Goal: Task Accomplishment & Management: Manage account settings

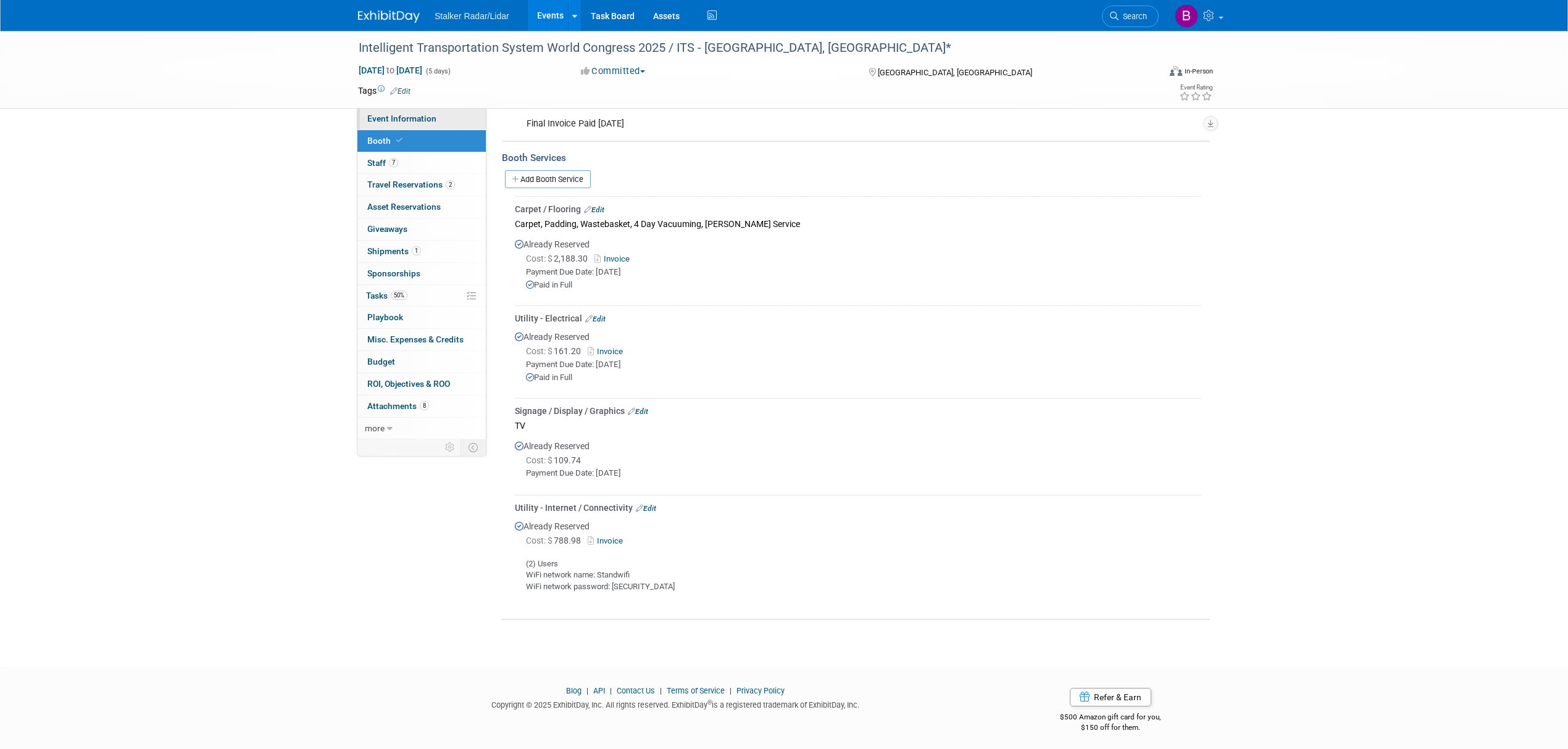
click at [405, 119] on span "Event Information" at bounding box center [402, 119] width 69 height 10
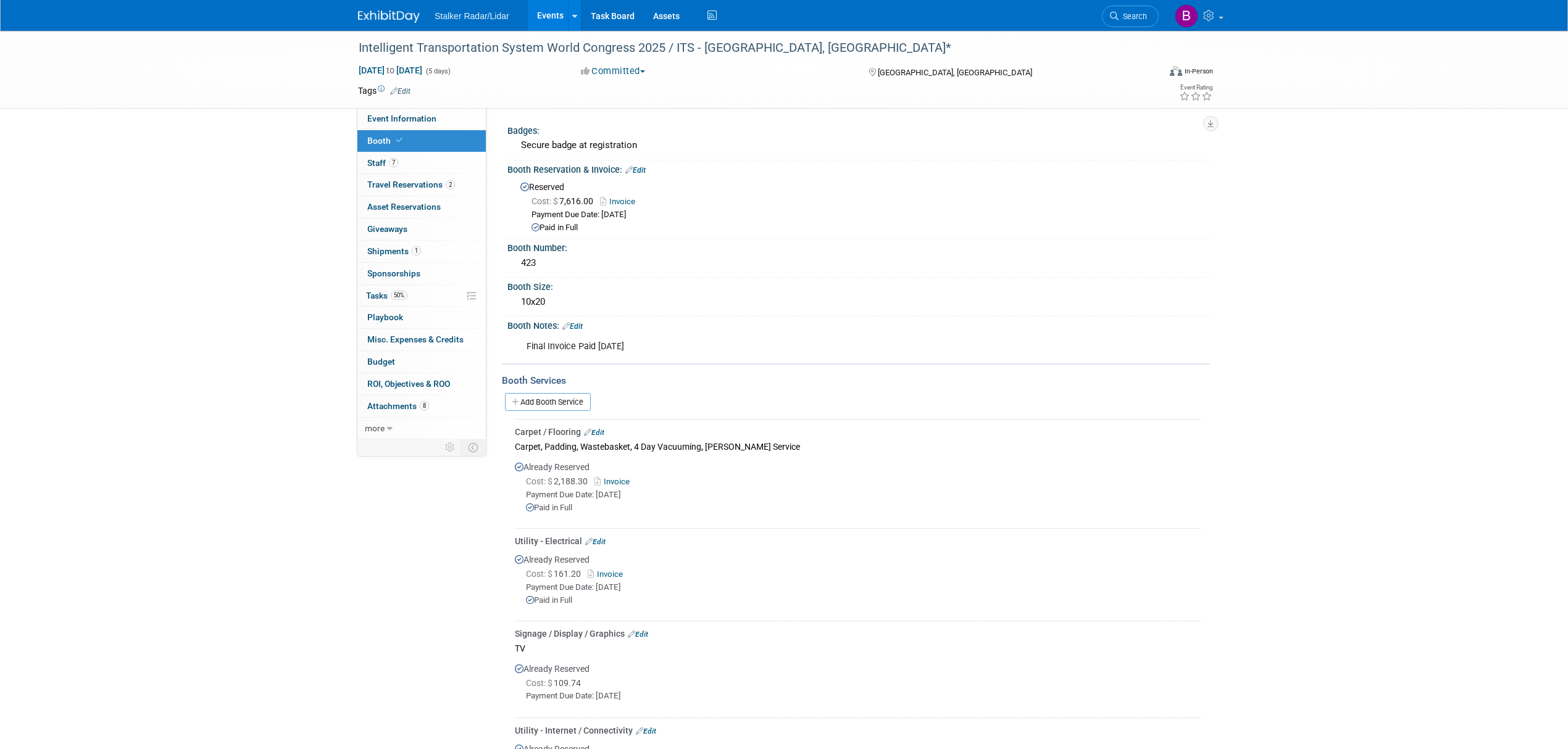
select select "International"
select select "Stalker Radar | Street Dynamics"
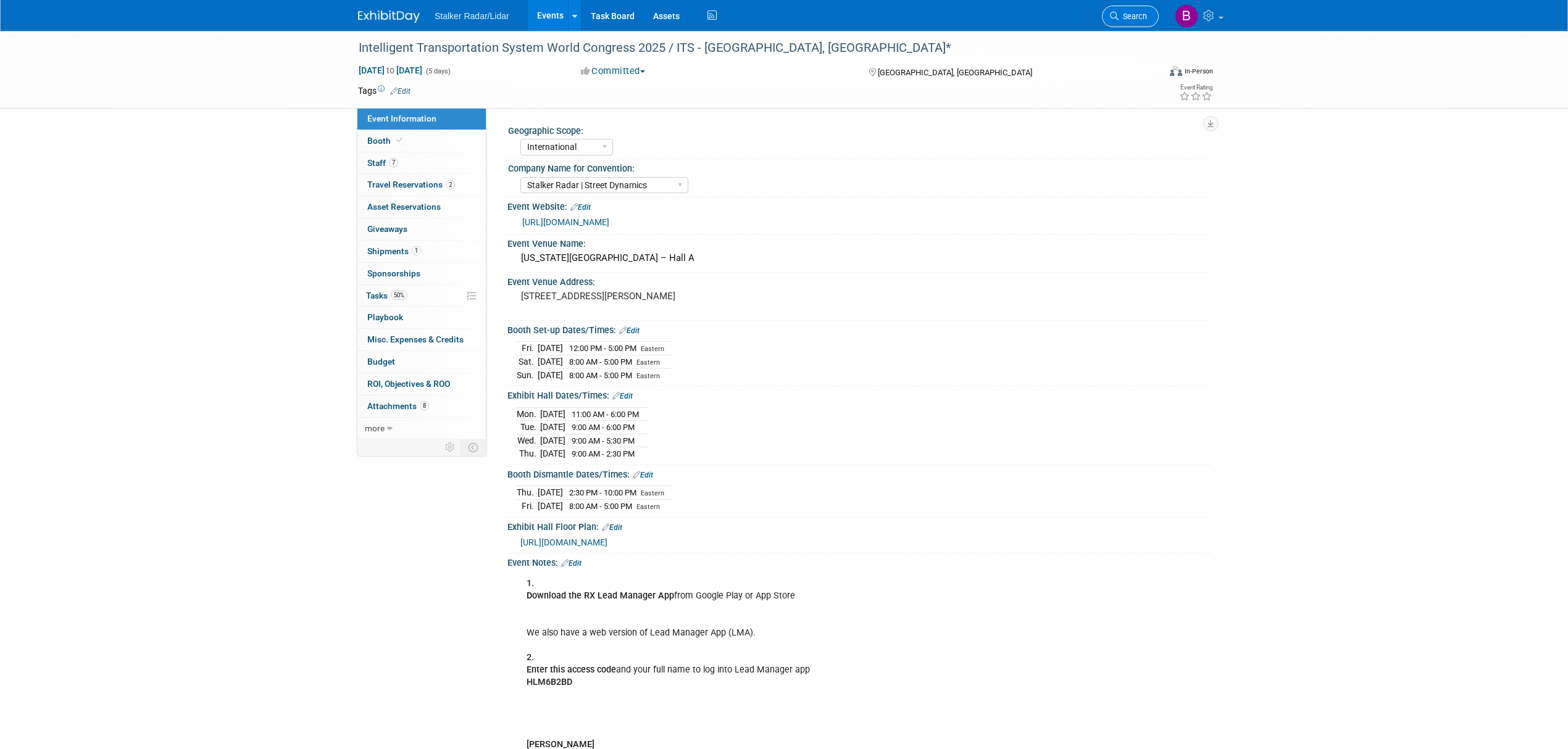
click at [1117, 20] on icon at bounding box center [1115, 16] width 8 height 8
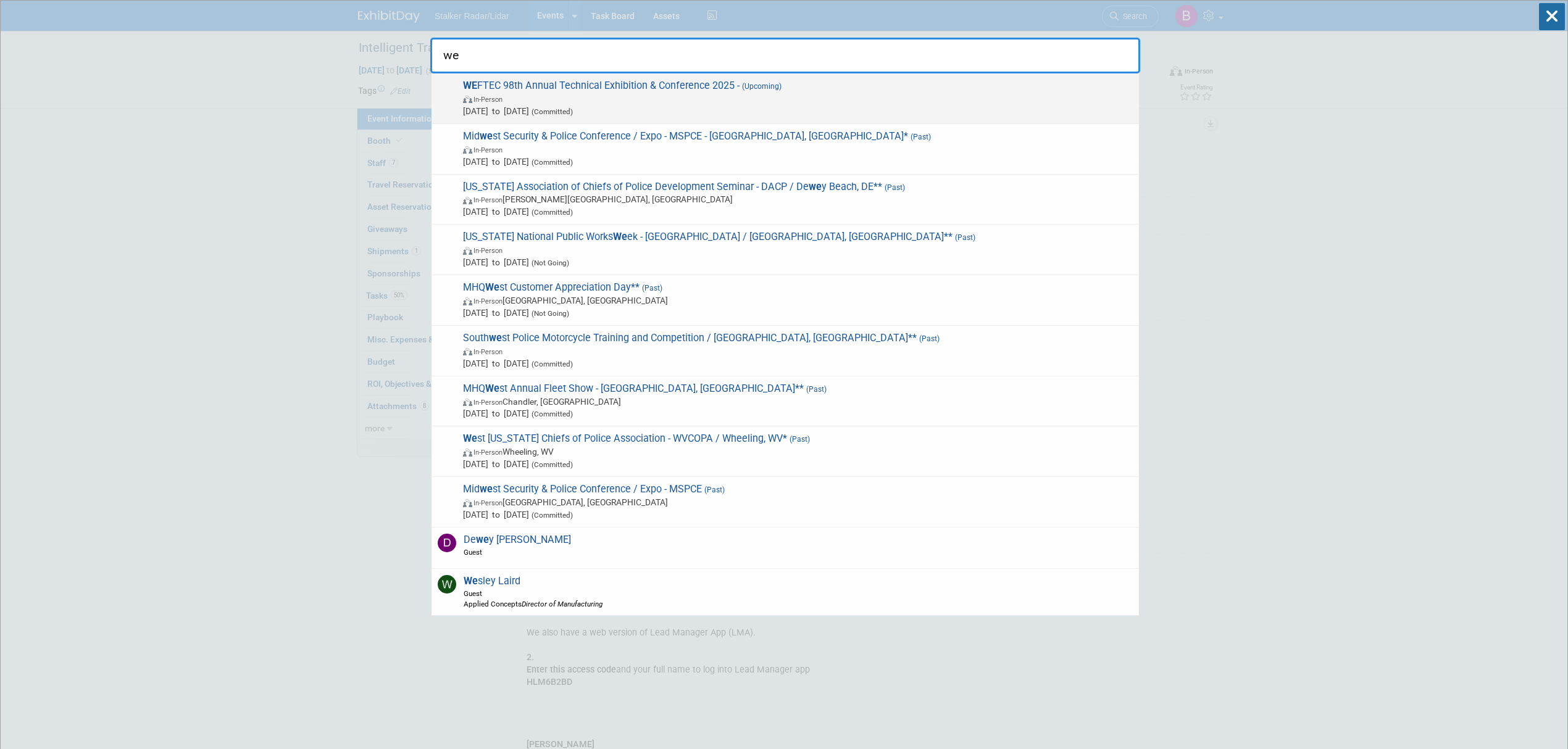
type input "we"
click at [512, 86] on span "WE FTEC 98th Annual Technical Exhibition & Conference 2025 - (Upcoming) In-Pers…" at bounding box center [796, 98] width 674 height 37
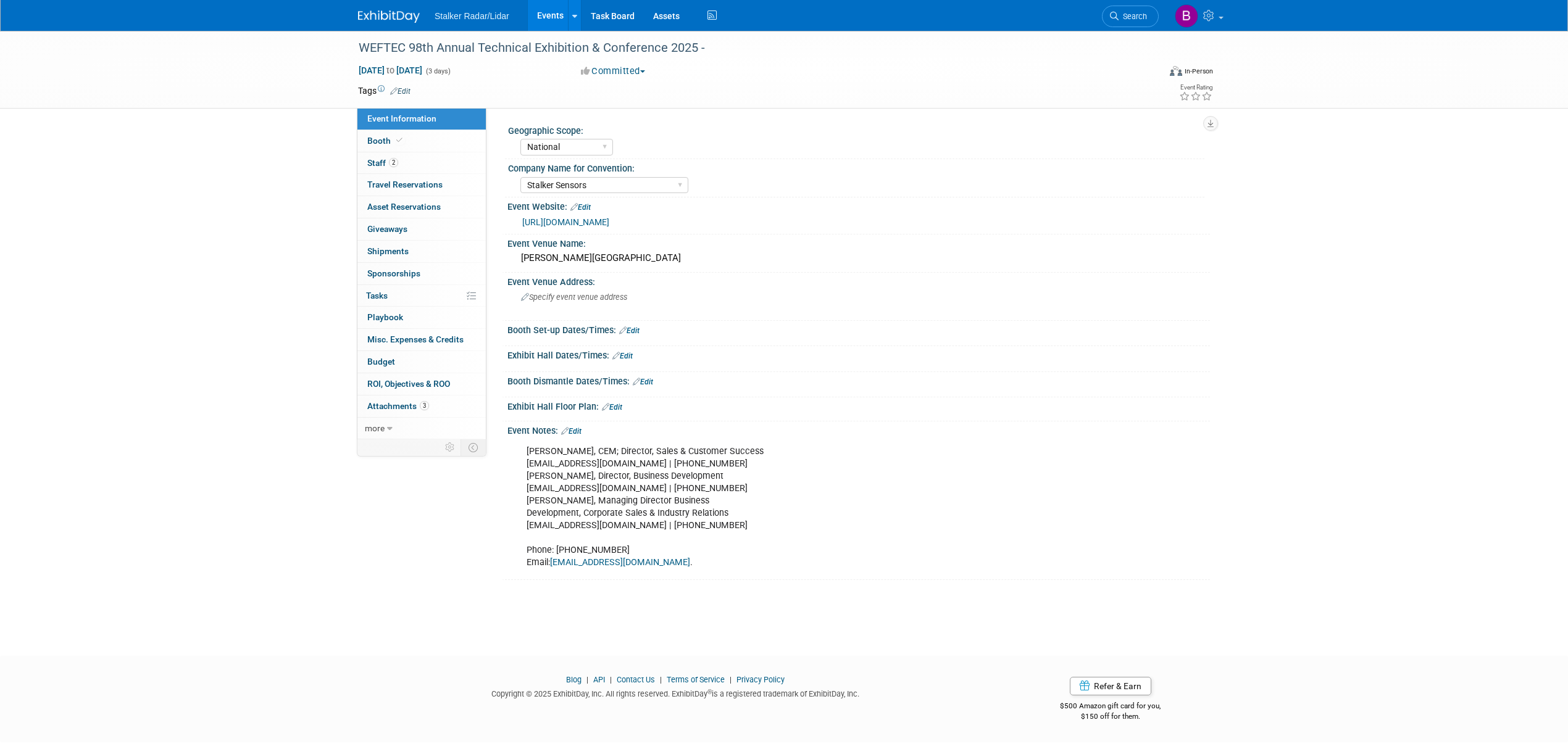
select select "National"
select select "Stalker Sensors"
click at [477, 138] on link "Booth" at bounding box center [422, 141] width 128 height 22
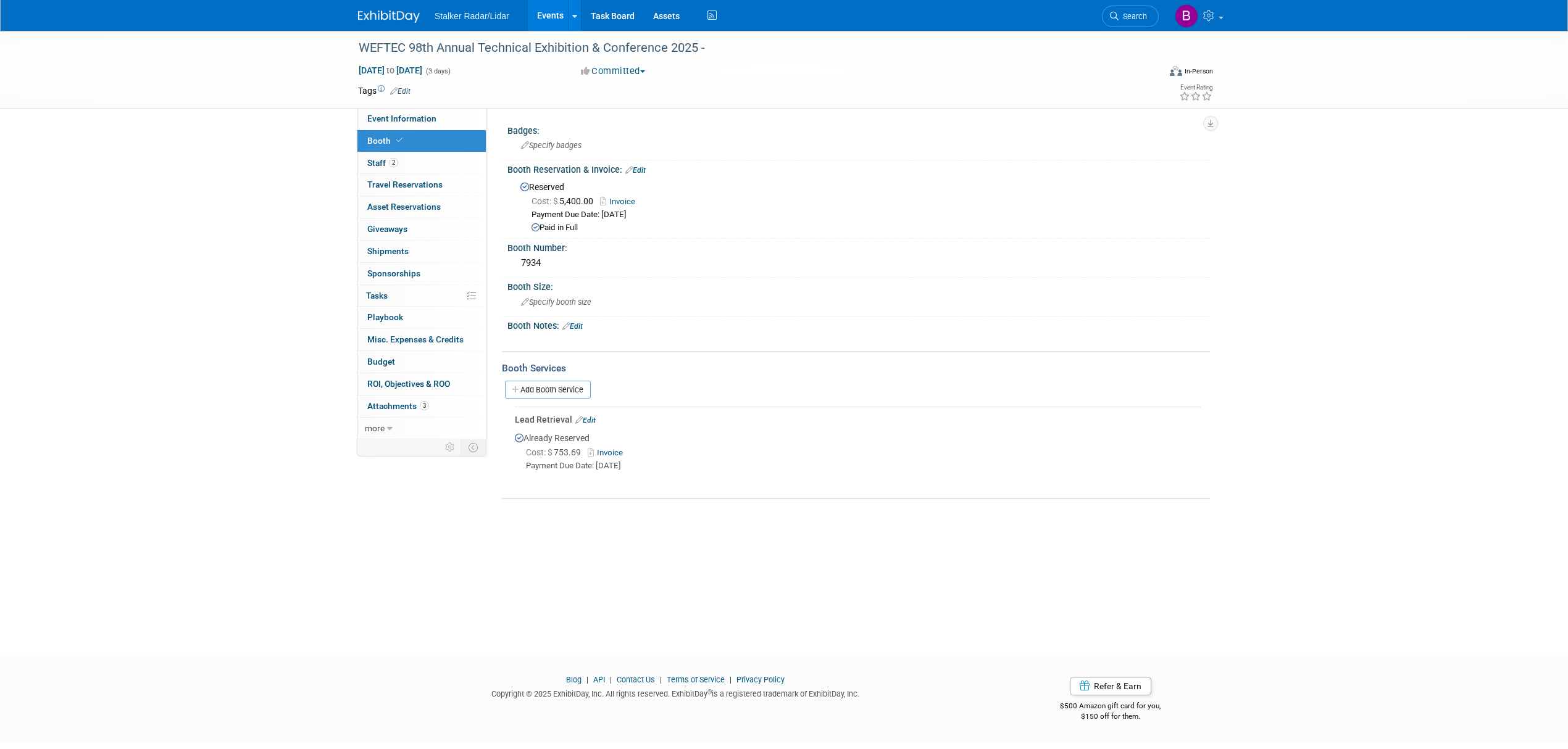
click at [1155, 496] on div "WEFTEC 98th Annual Technical Exhibition & Conference 2025 - Sep 29, 2025 to Oct…" at bounding box center [784, 332] width 1568 height 603
click at [378, 159] on span "Staff 2" at bounding box center [383, 163] width 31 height 10
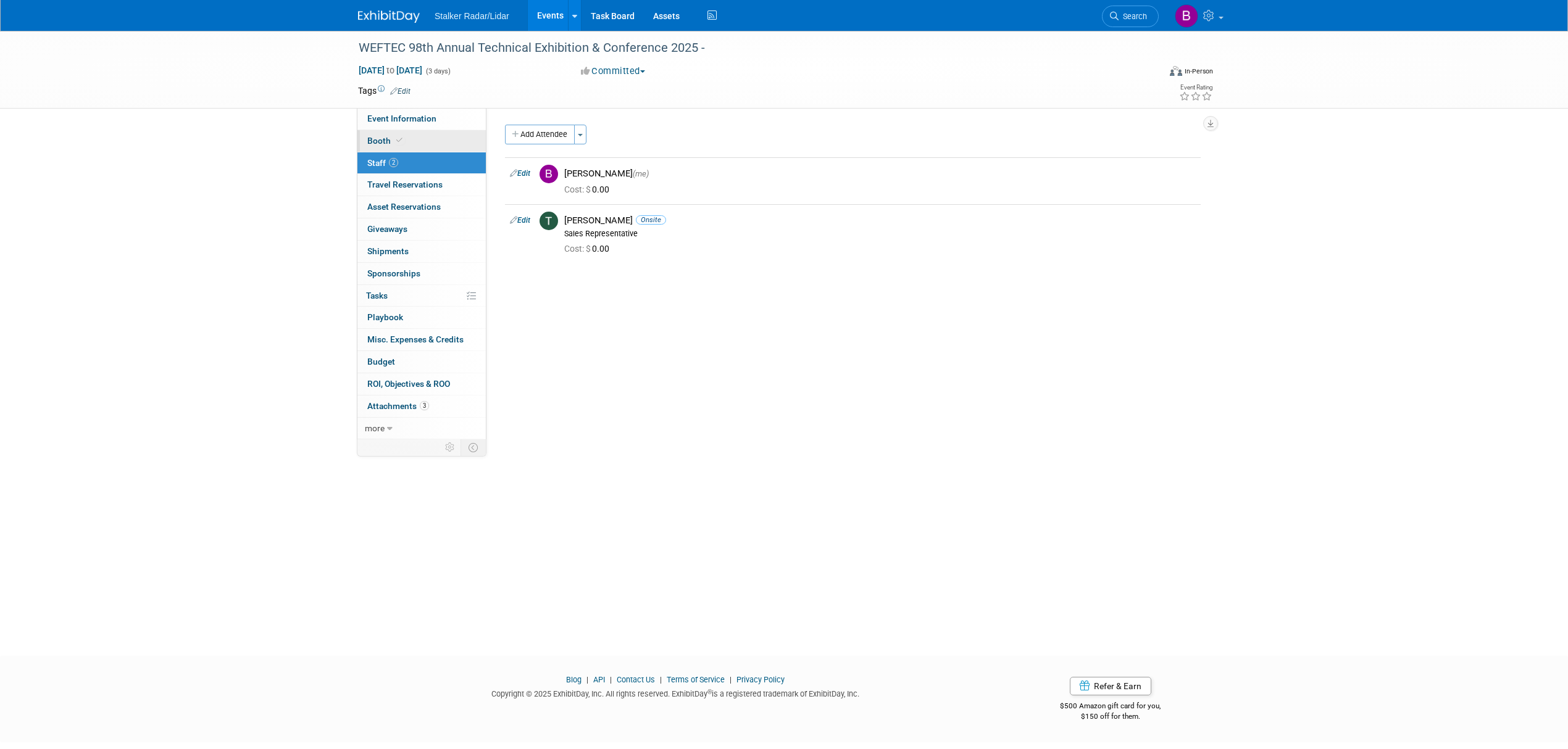
click at [416, 136] on link "Booth" at bounding box center [422, 141] width 128 height 22
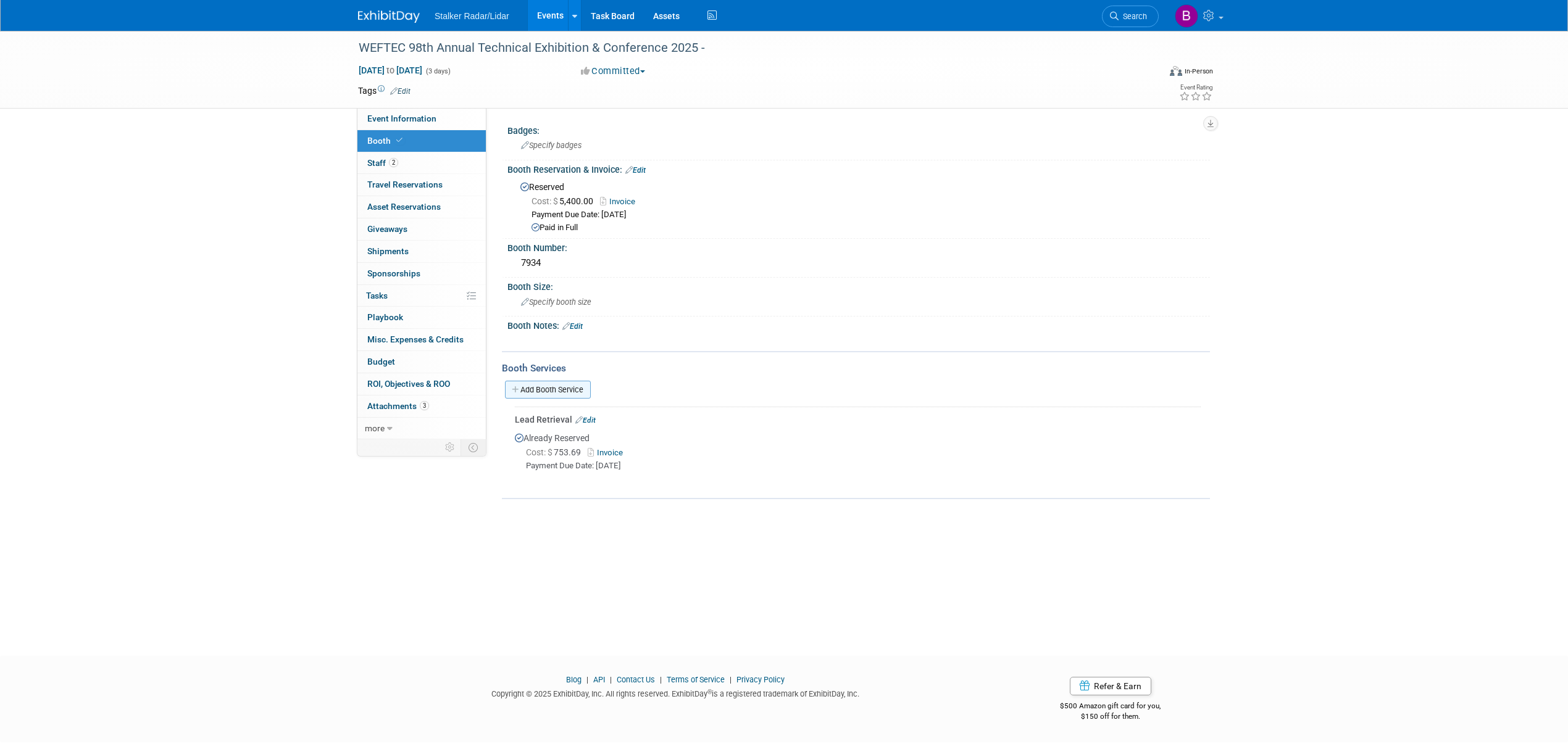
click at [552, 385] on link "Add Booth Service" at bounding box center [547, 390] width 86 height 18
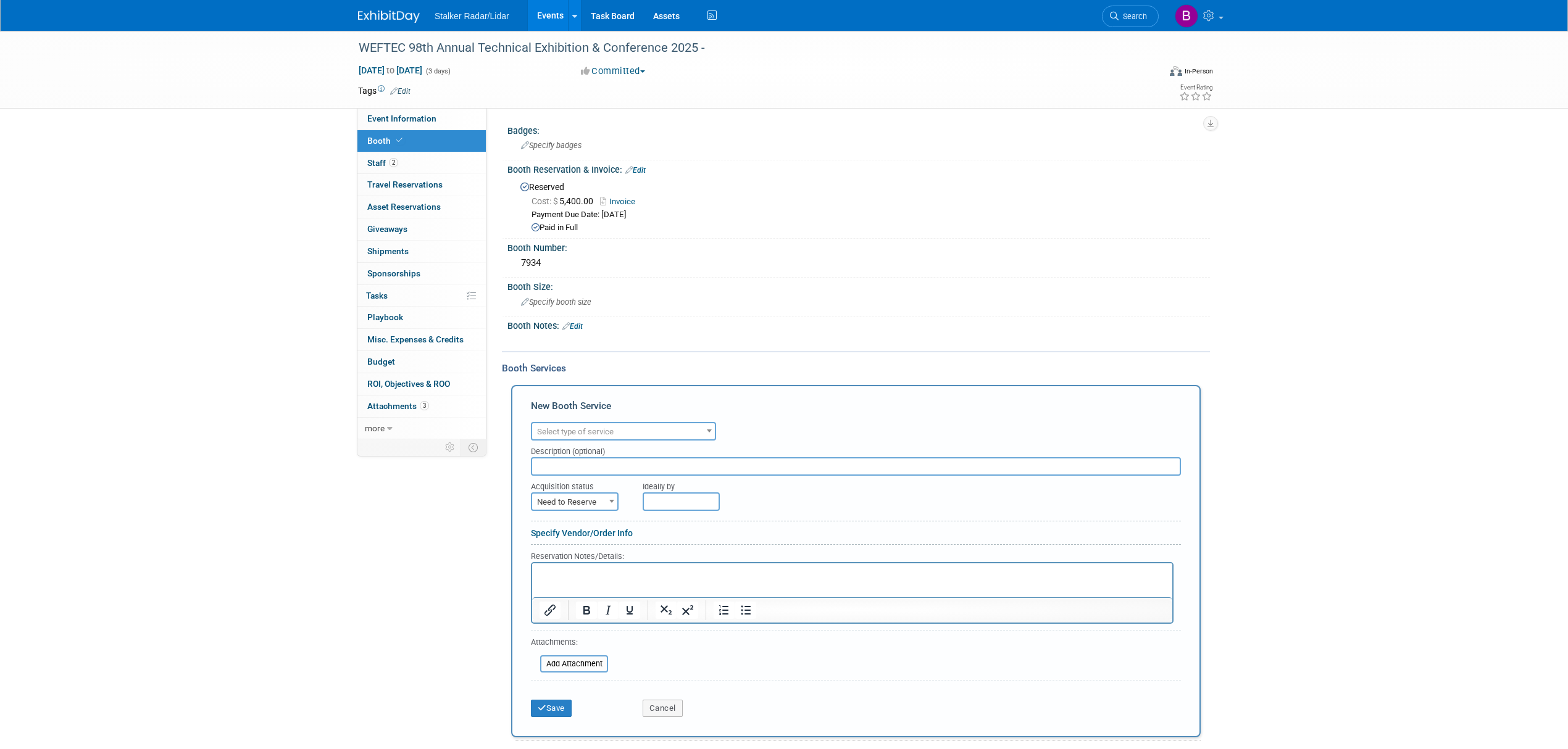
click at [559, 575] on p "Rich Text Area. Press ALT-0 for help." at bounding box center [853, 574] width 626 height 12
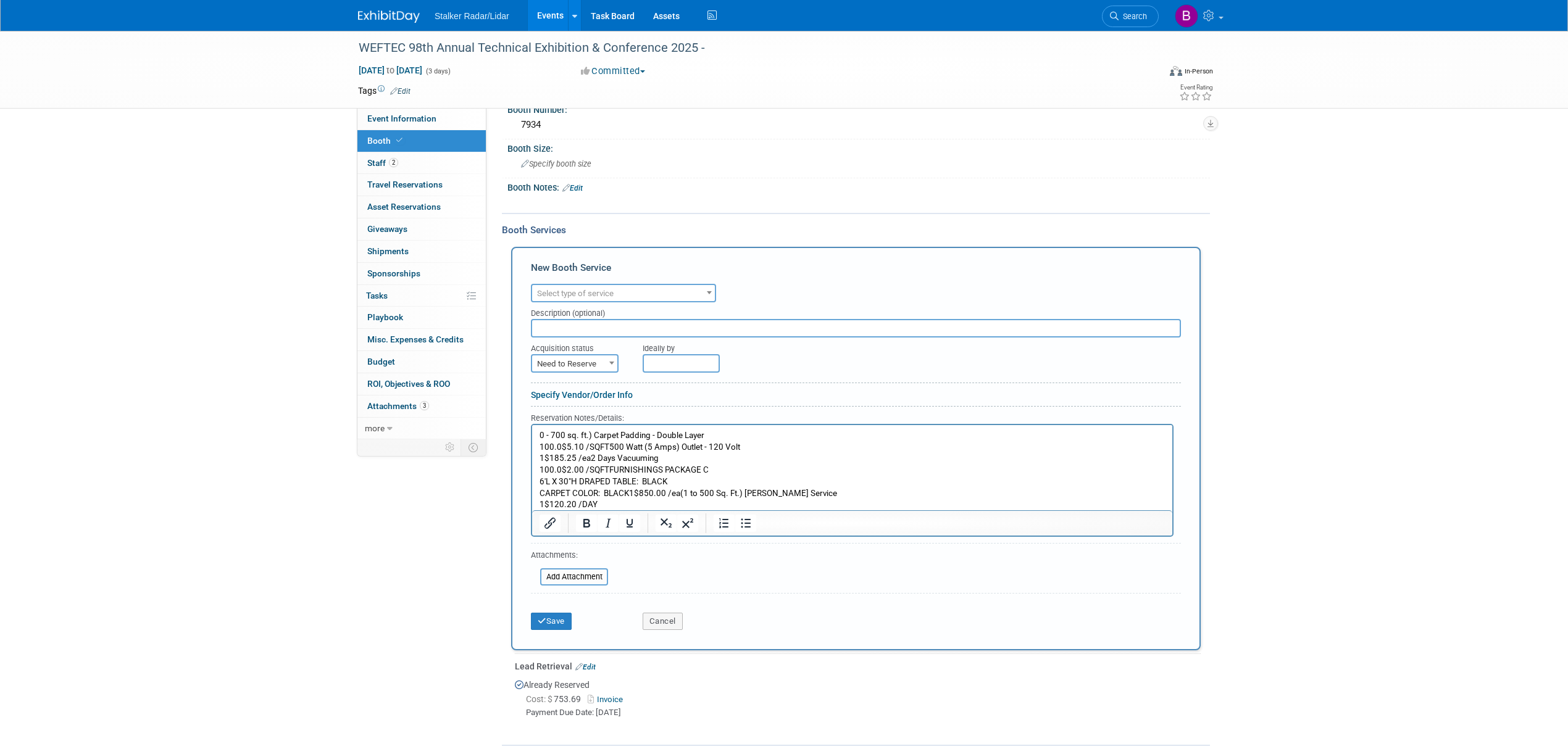
scroll to position [164, 0]
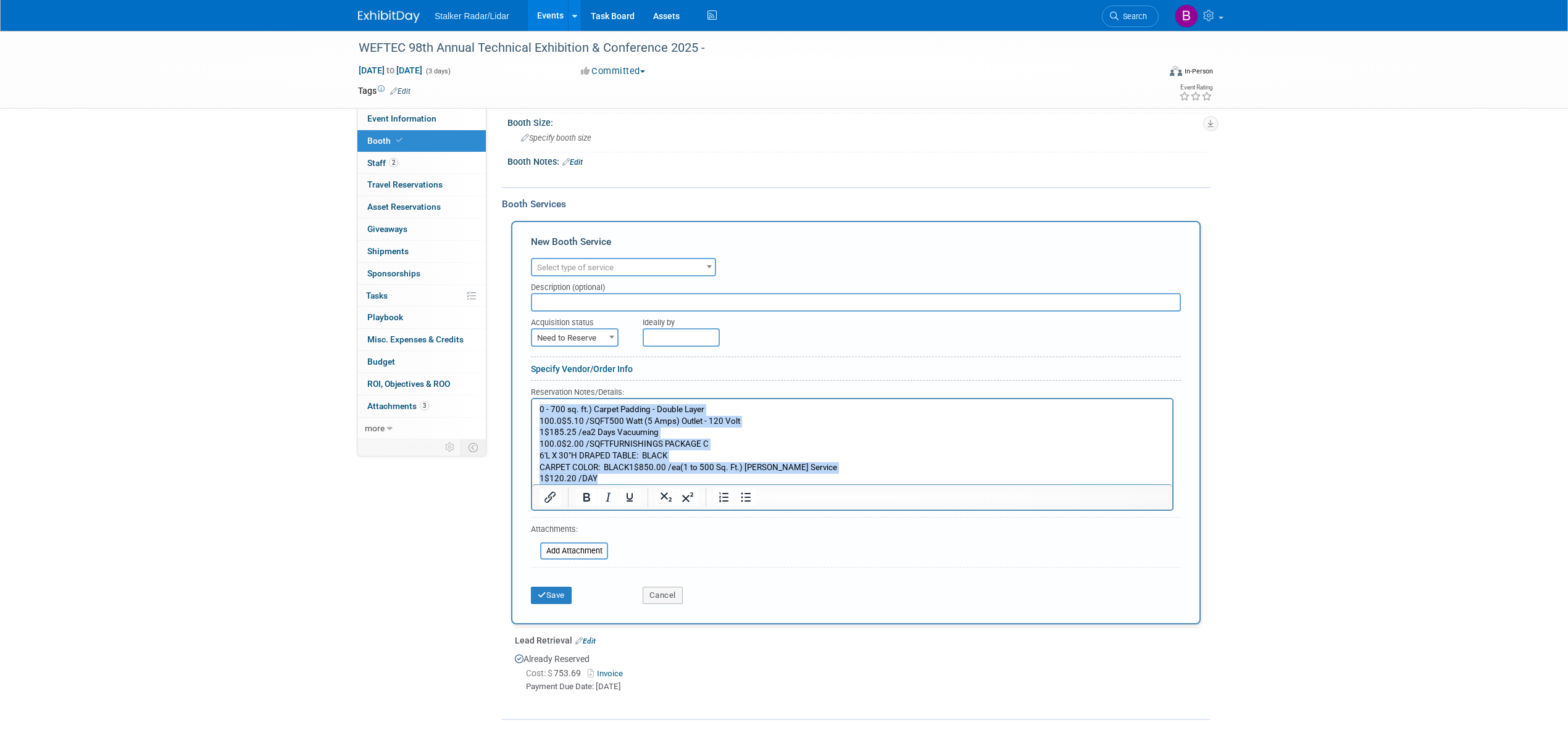
drag, startPoint x: 617, startPoint y: 477, endPoint x: 512, endPoint y: 384, distance: 140.3
click at [532, 398] on html "0 - 700 sq. ft.) Carpet Padding - Double Layer 100.0$5.10 /SQFT500 Watt (5 Amps…" at bounding box center [853, 441] width 641 height 86
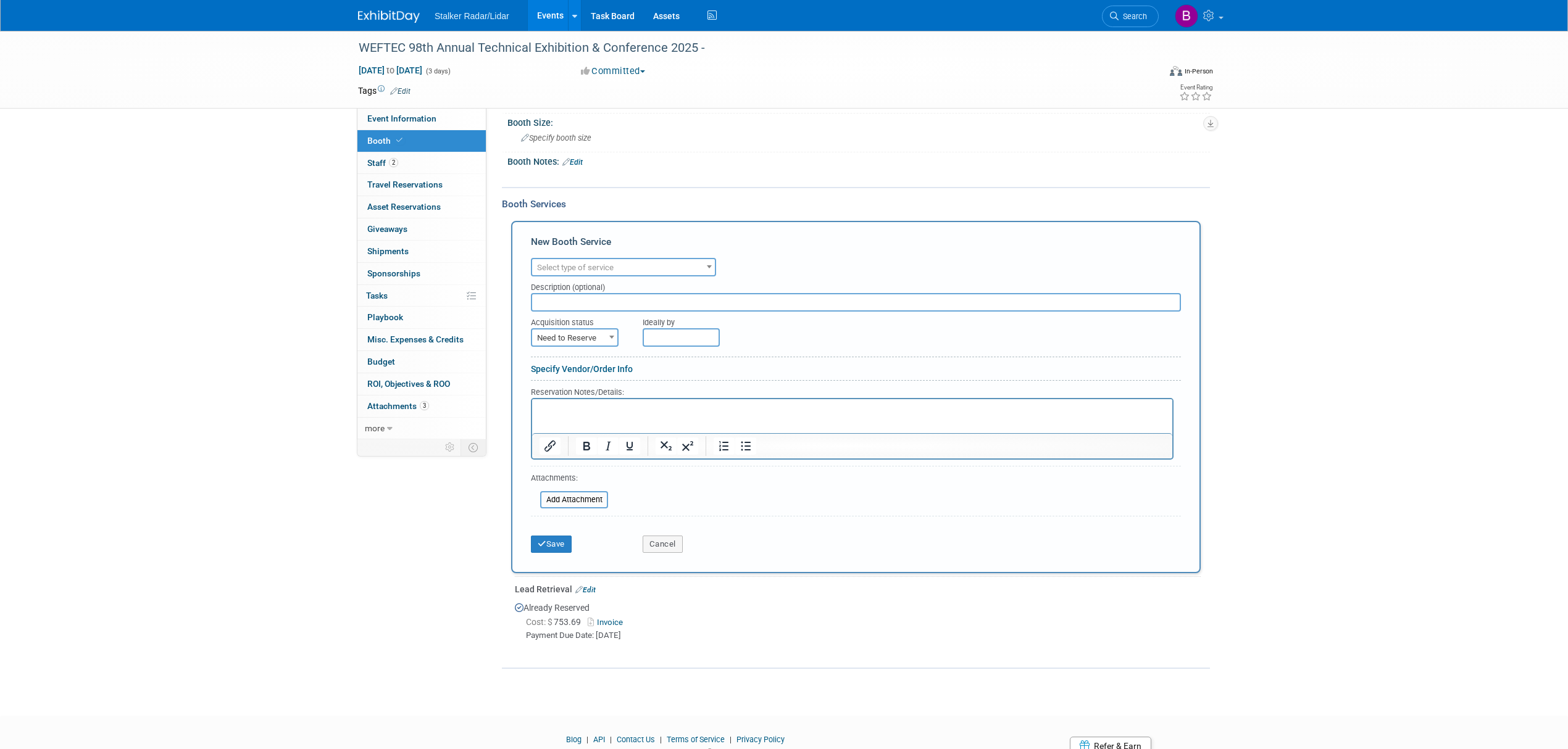
click at [547, 301] on input "text" at bounding box center [856, 303] width 650 height 18
click at [586, 300] on input "Electric, Vaccuming, 2 day porter, Furnishing package" at bounding box center [856, 303] width 650 height 18
type input "Electric, Vacuuming, 2 day porter, Furnishing package"
click at [589, 334] on span "Need to Reserve" at bounding box center [575, 338] width 85 height 17
select select "2"
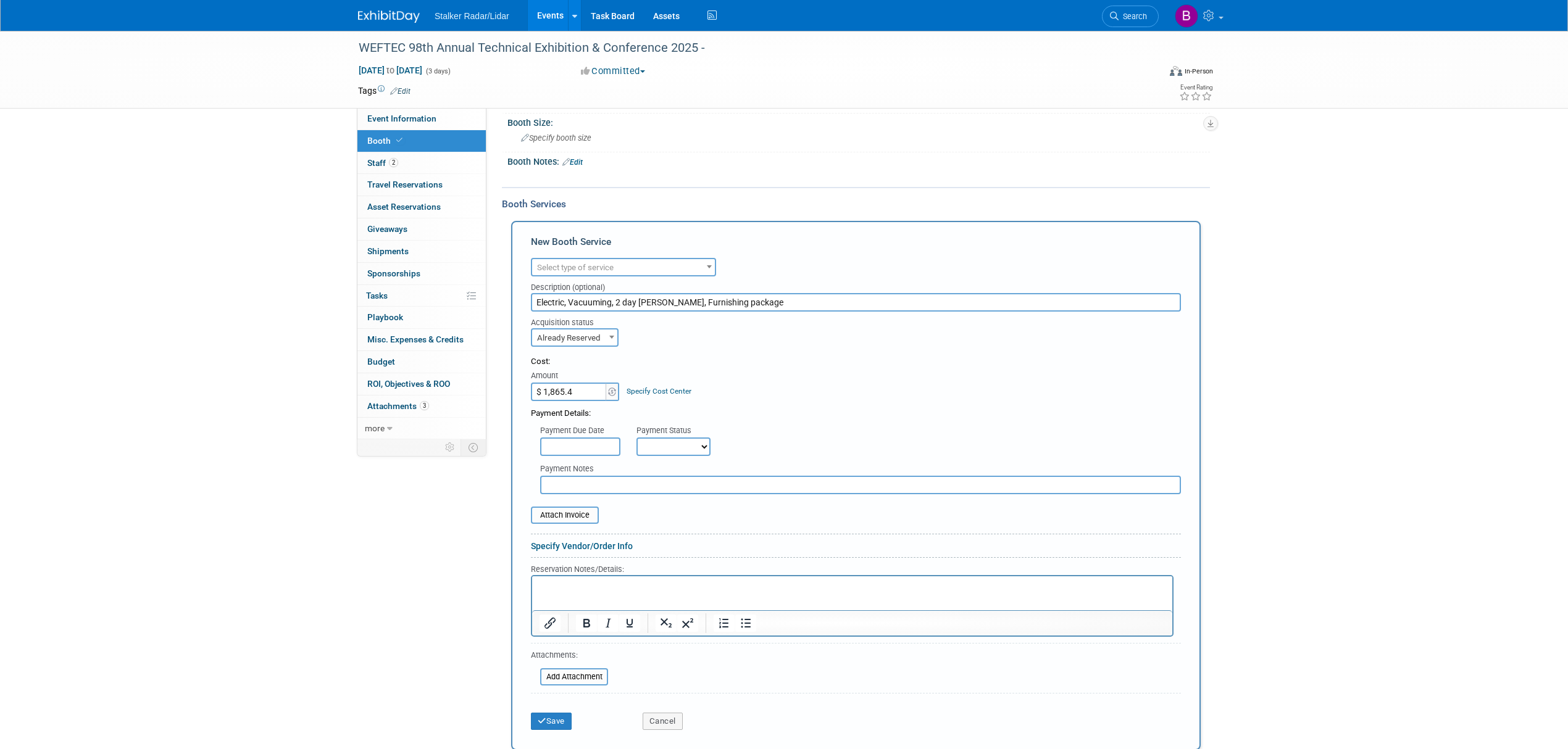
type input "$ 1,865.45"
click at [556, 722] on button "Save" at bounding box center [551, 728] width 41 height 17
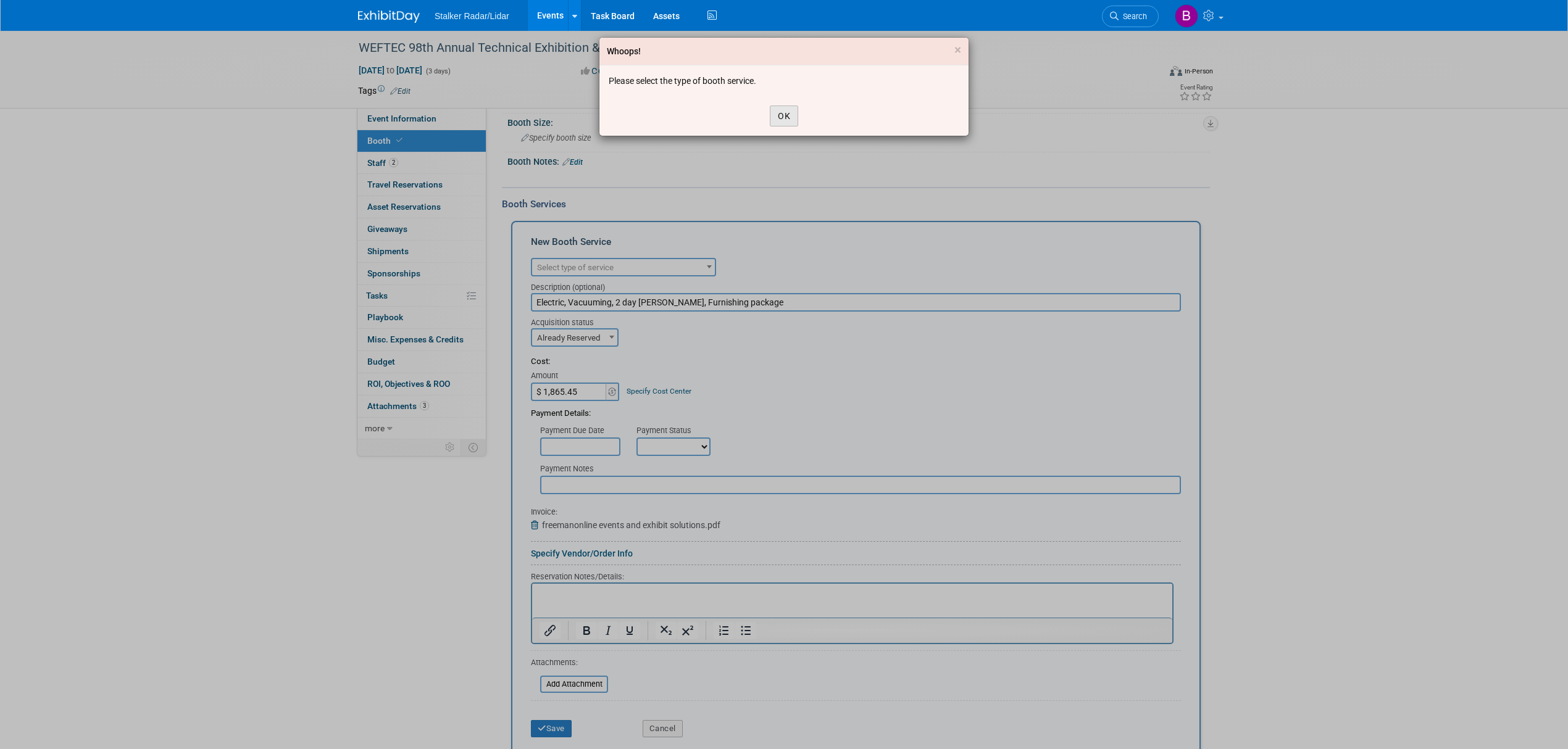
click at [786, 115] on button "OK" at bounding box center [784, 116] width 28 height 21
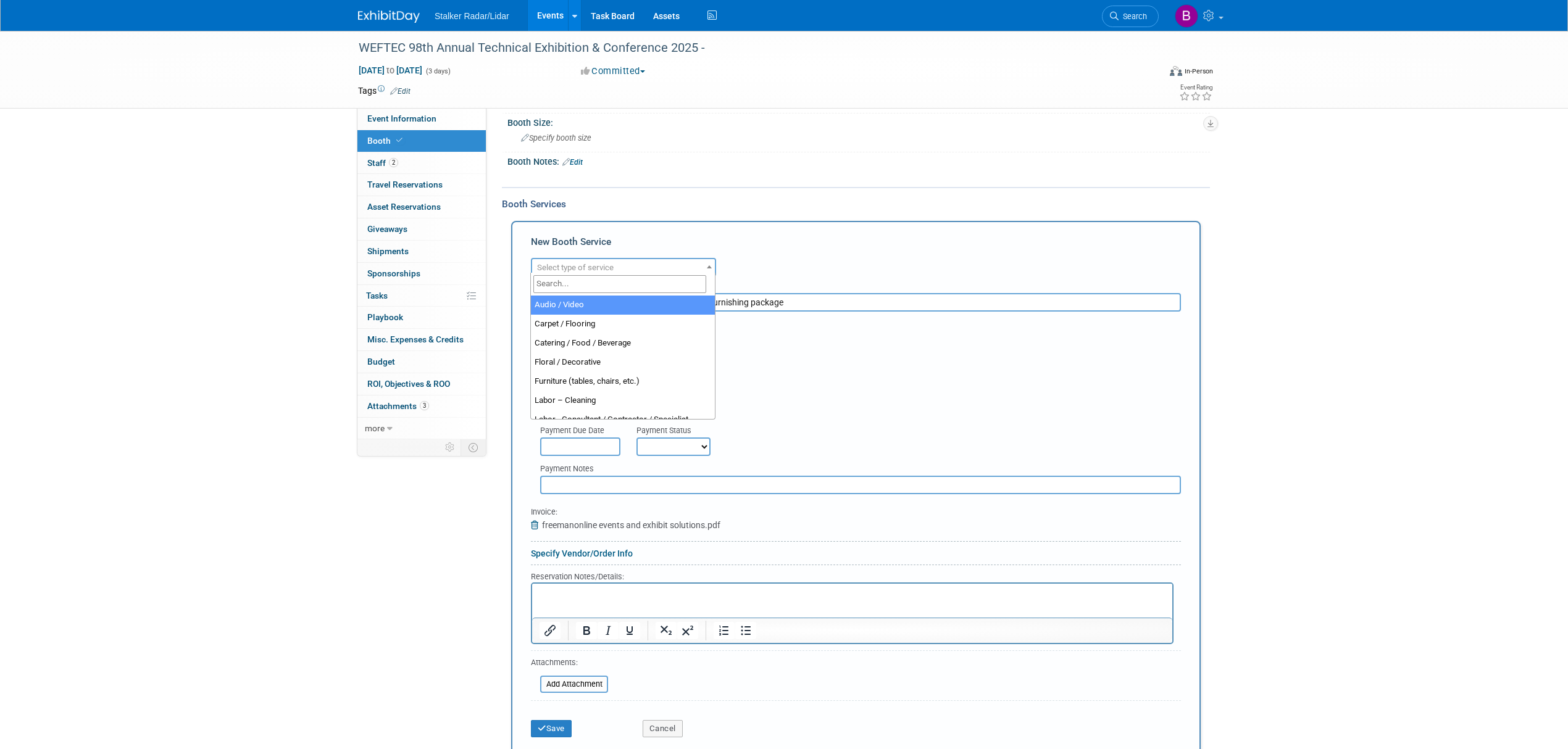
click at [648, 259] on span "Select type of service" at bounding box center [624, 268] width 183 height 17
select select "1"
click at [551, 726] on button "Save" at bounding box center [551, 728] width 41 height 17
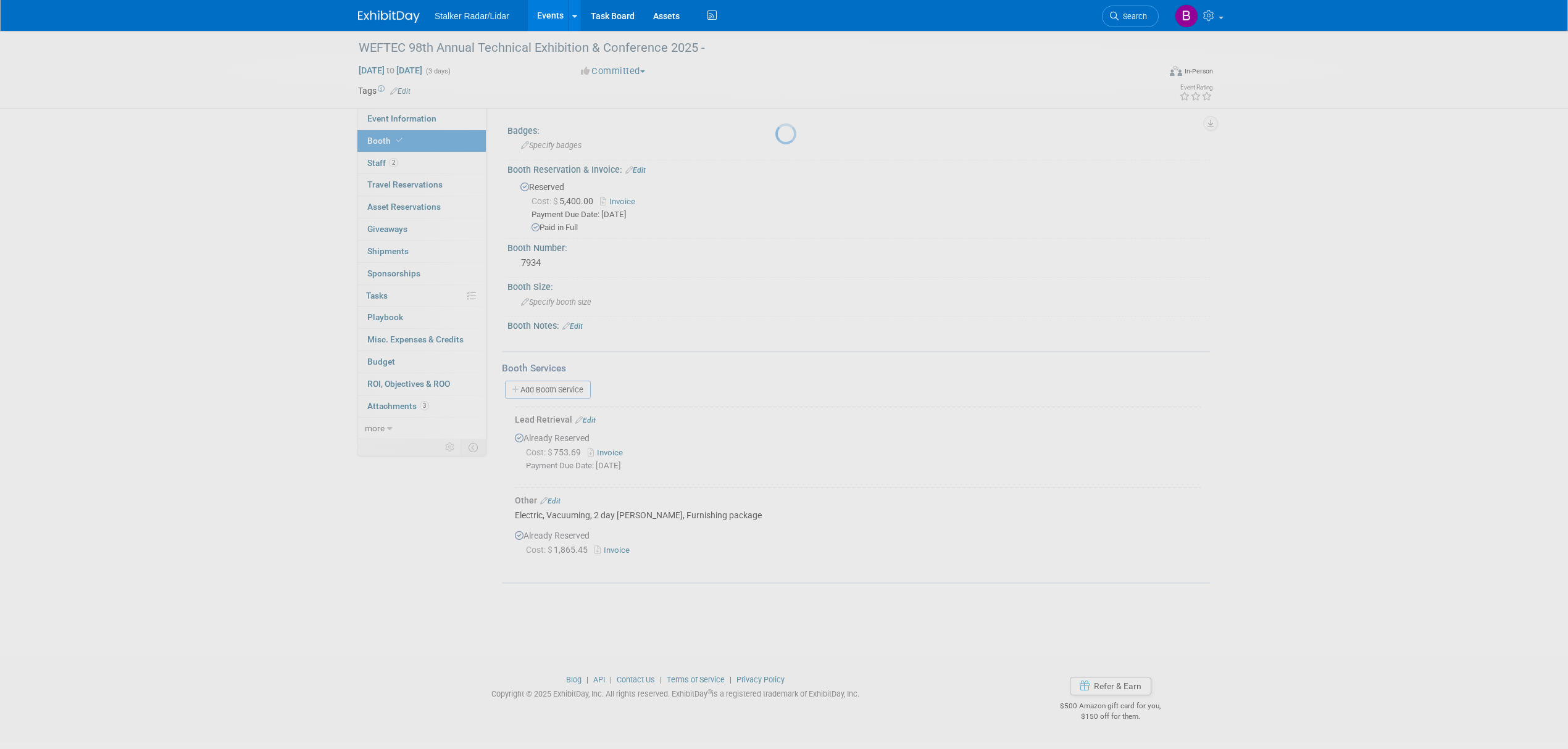
scroll to position [0, 0]
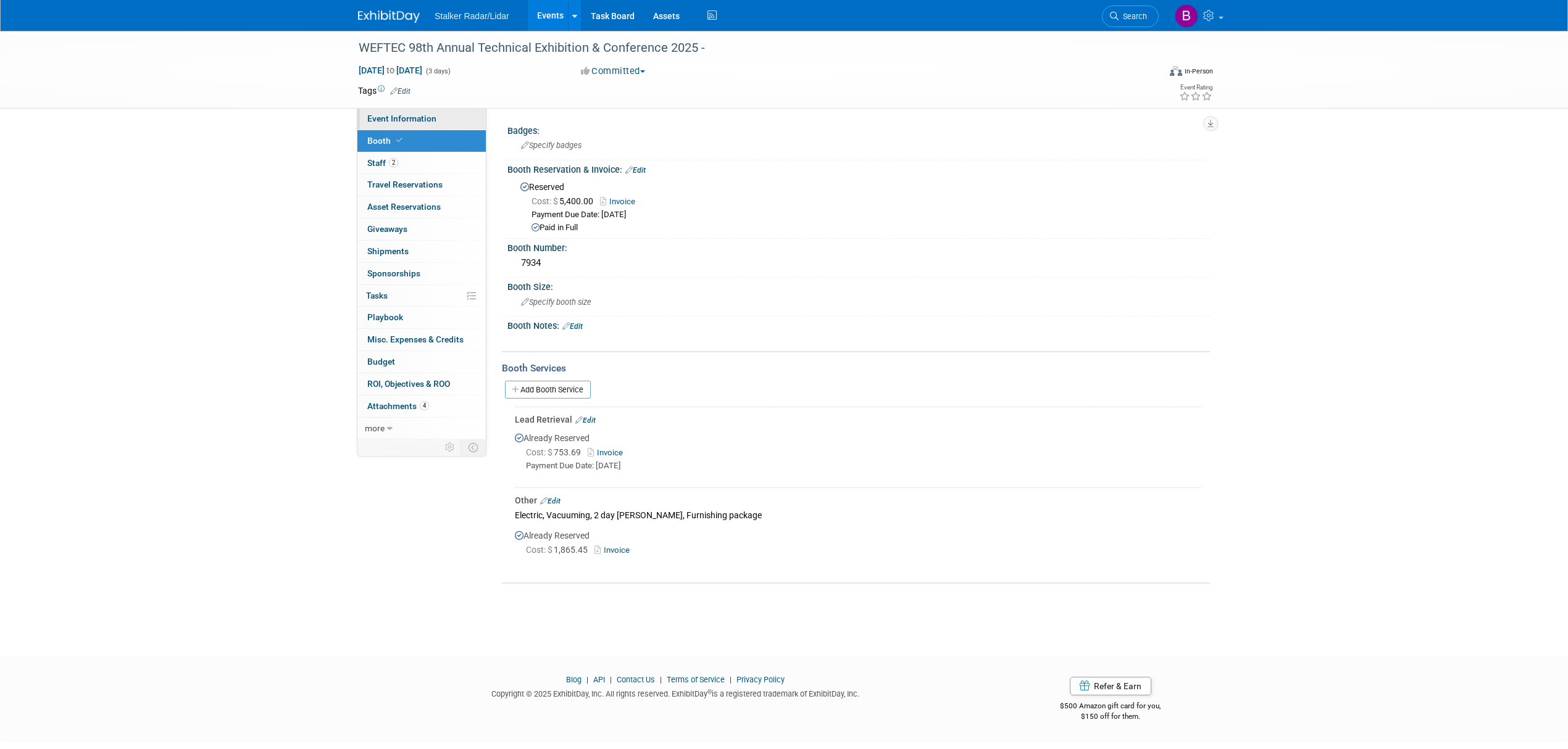
click at [421, 121] on span "Event Information" at bounding box center [402, 119] width 69 height 10
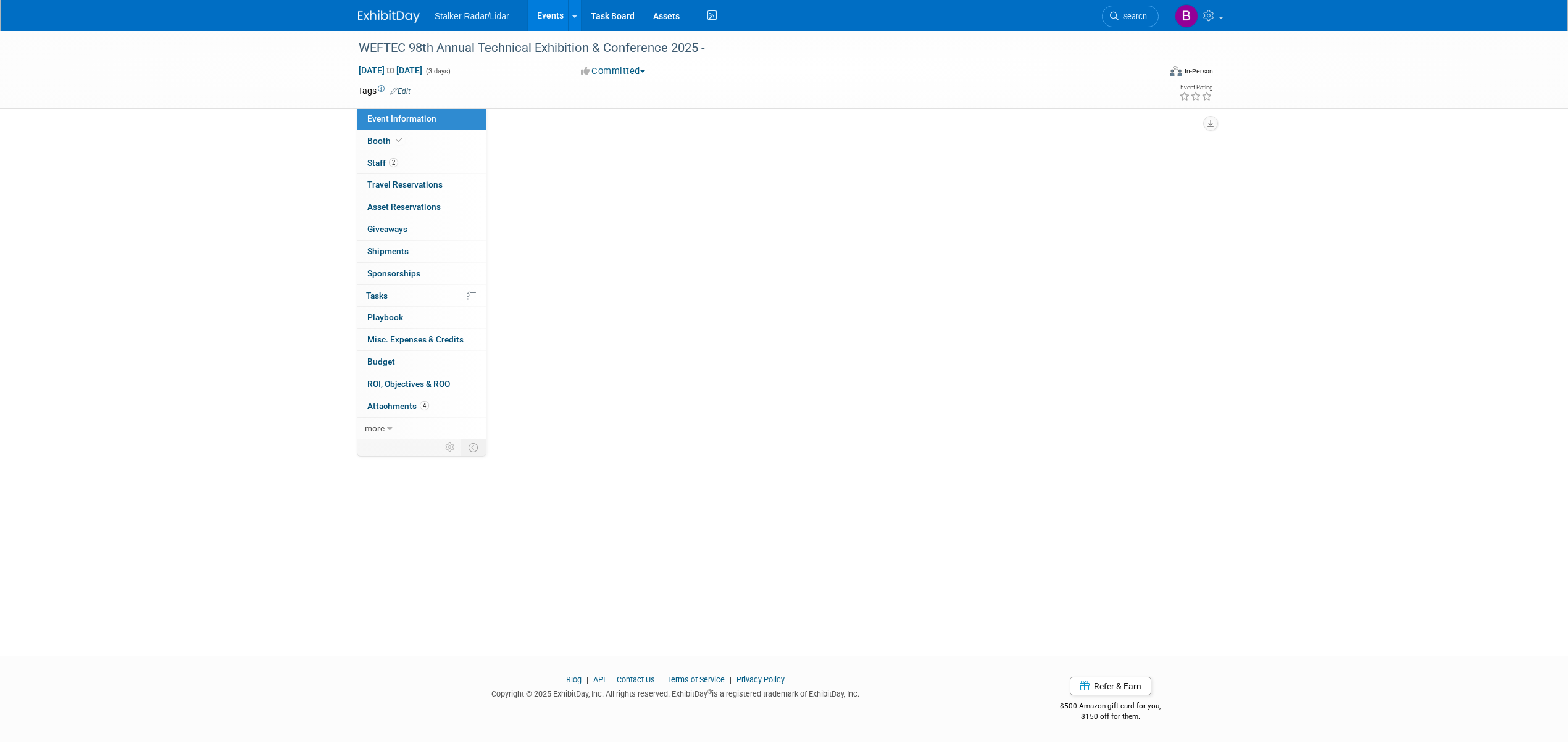
select select "National"
select select "Stalker Sensors"
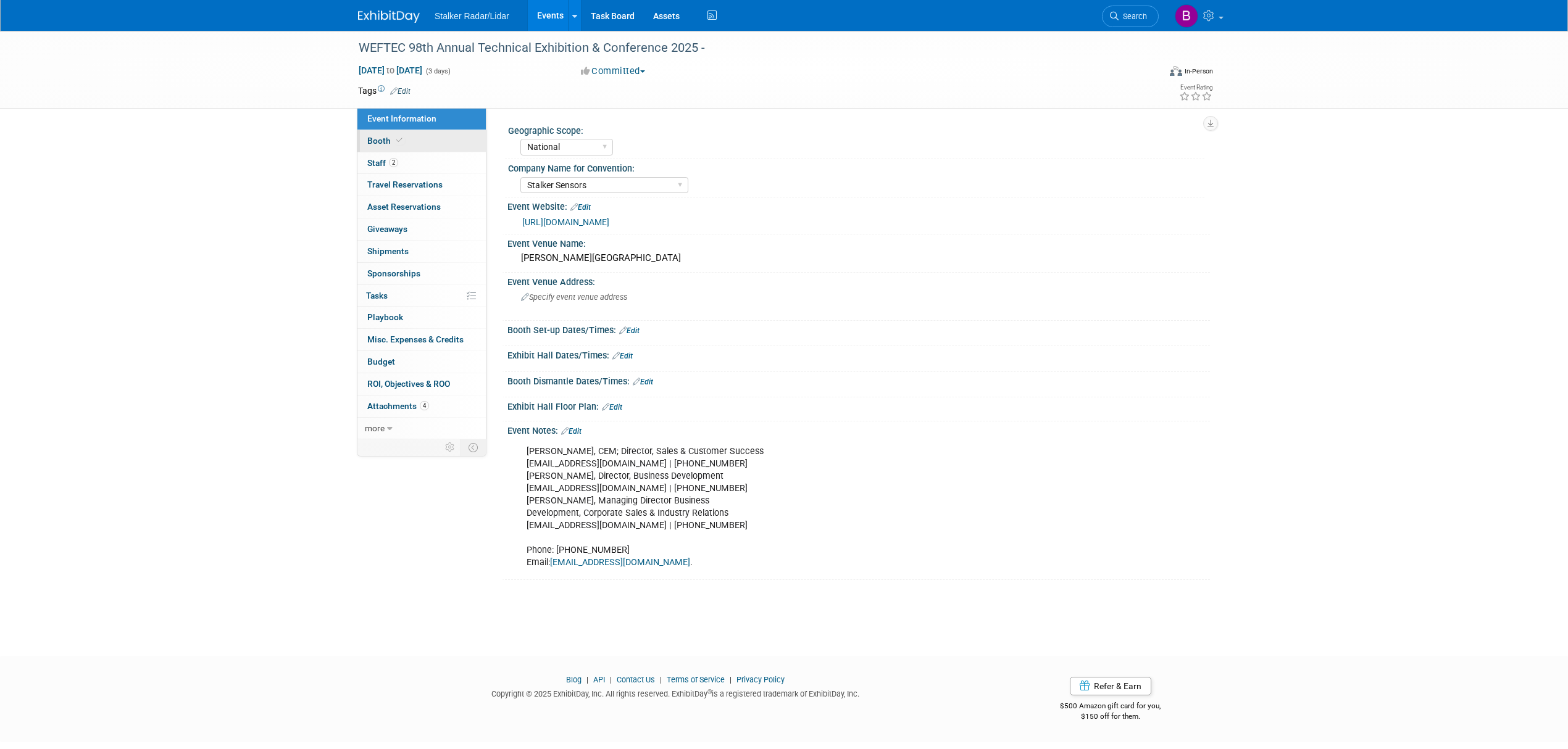
click at [389, 132] on link "Booth" at bounding box center [422, 141] width 128 height 22
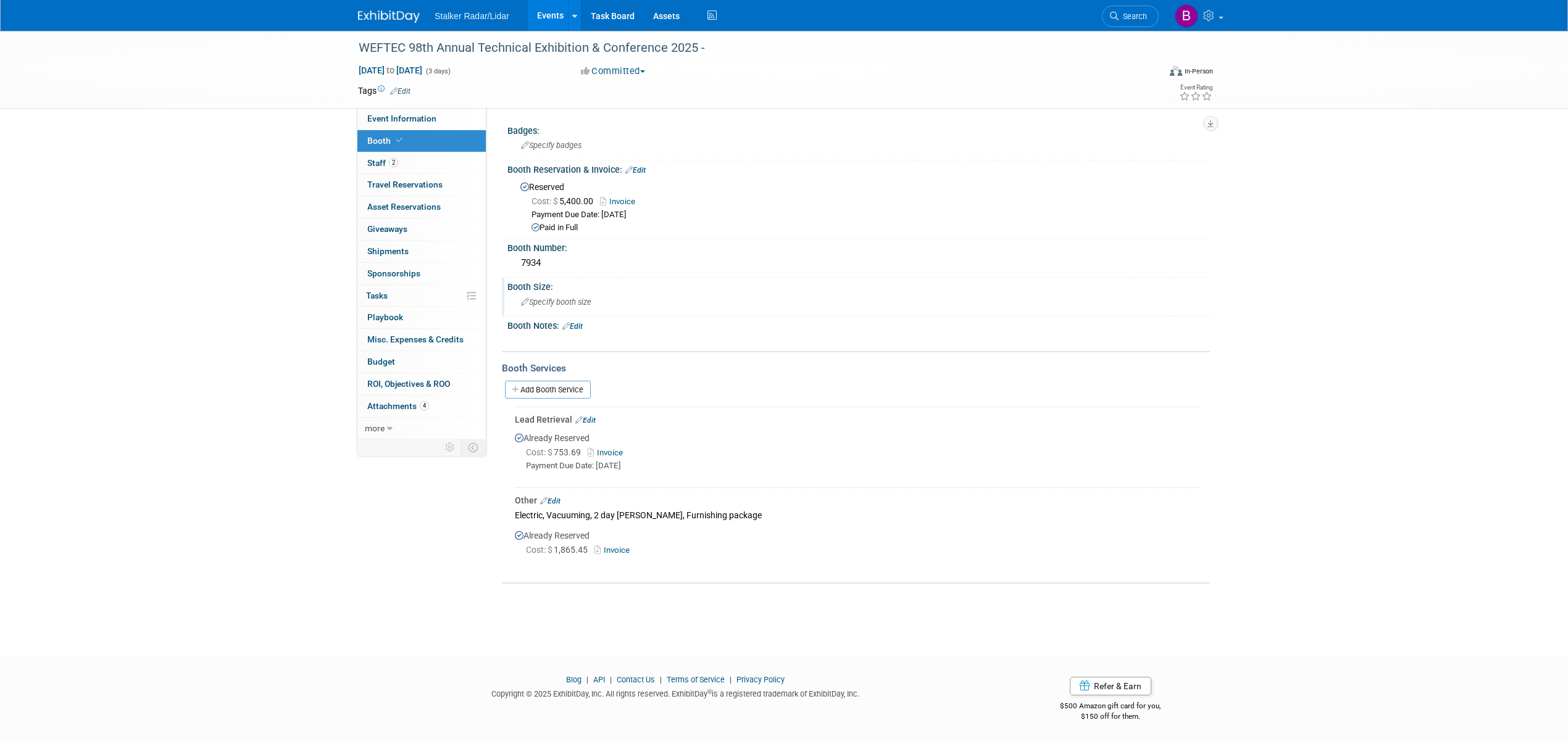
click at [556, 299] on span "Specify booth size" at bounding box center [556, 302] width 71 height 9
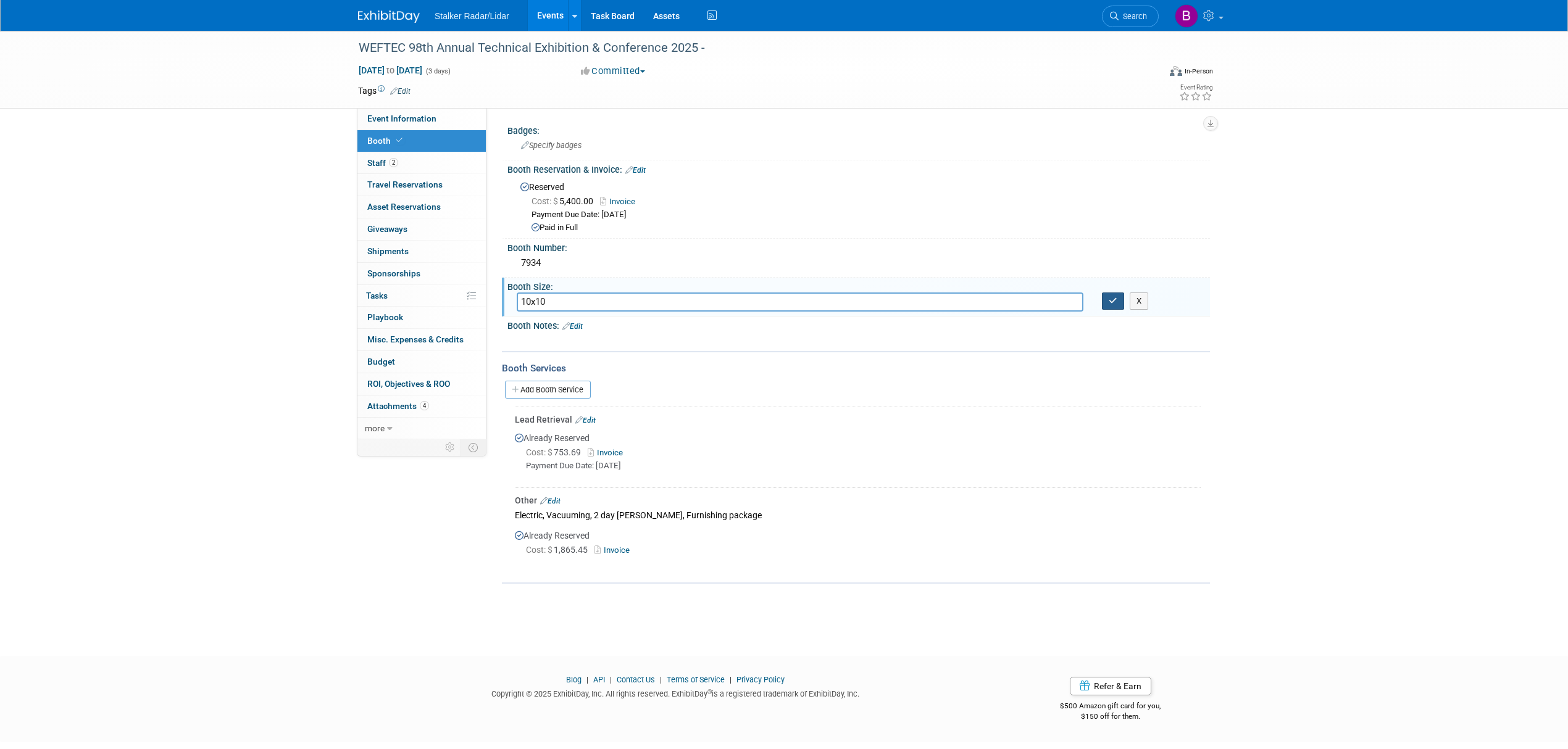
type input "10x10"
click at [1110, 302] on icon "button" at bounding box center [1113, 301] width 8 height 8
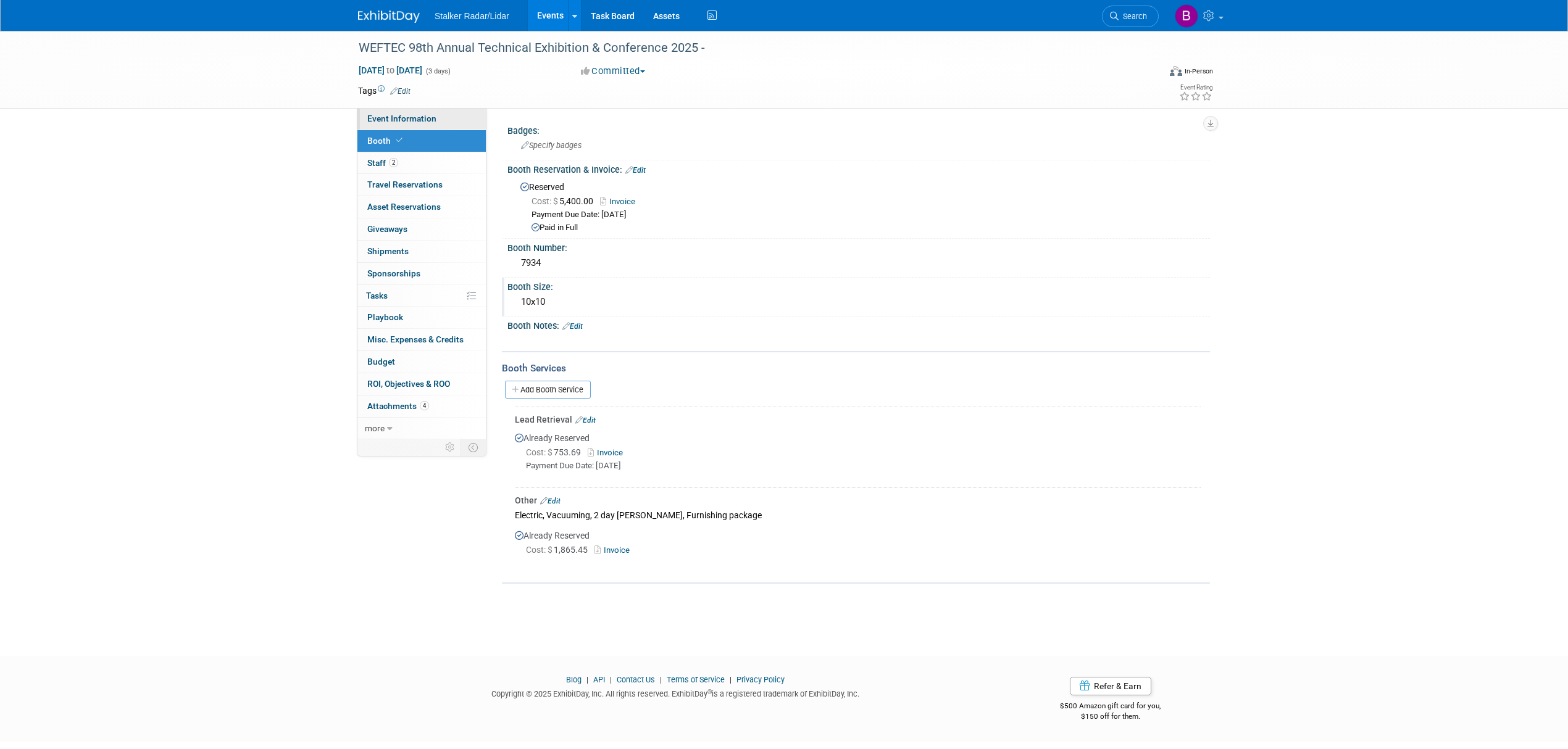
click at [418, 119] on span "Event Information" at bounding box center [402, 119] width 69 height 10
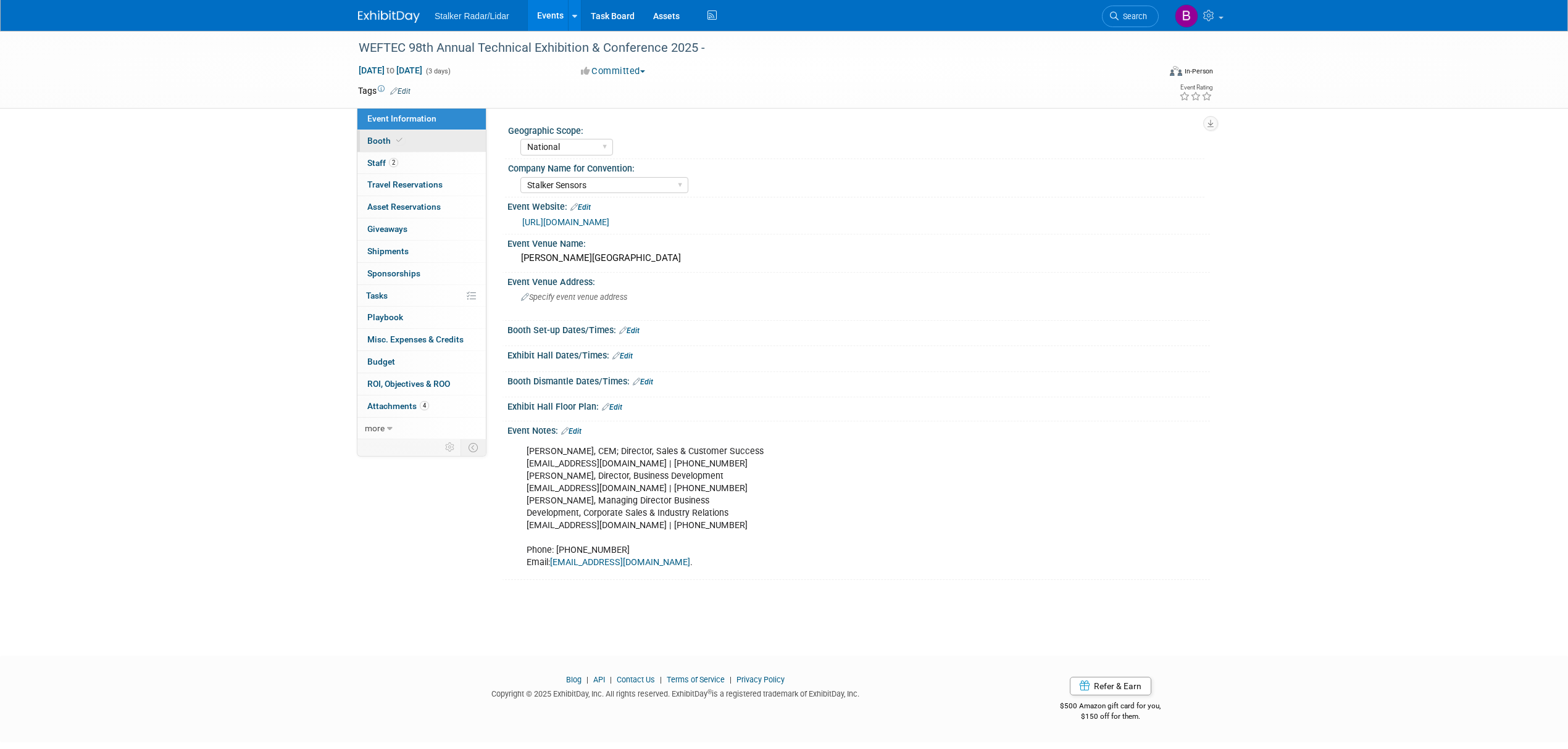
click at [397, 139] on icon at bounding box center [399, 140] width 6 height 7
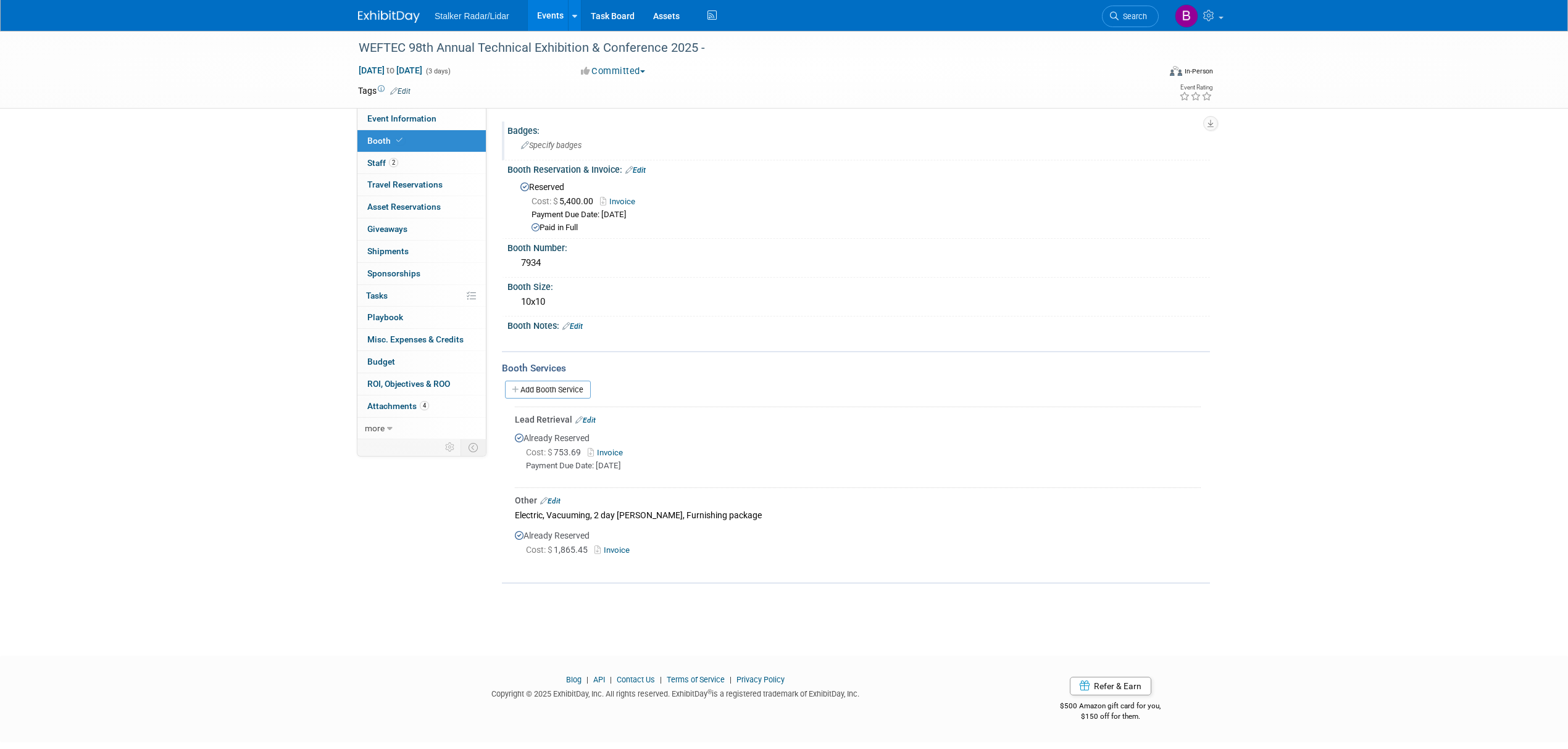
click at [564, 150] on span "Specify badges" at bounding box center [551, 145] width 61 height 9
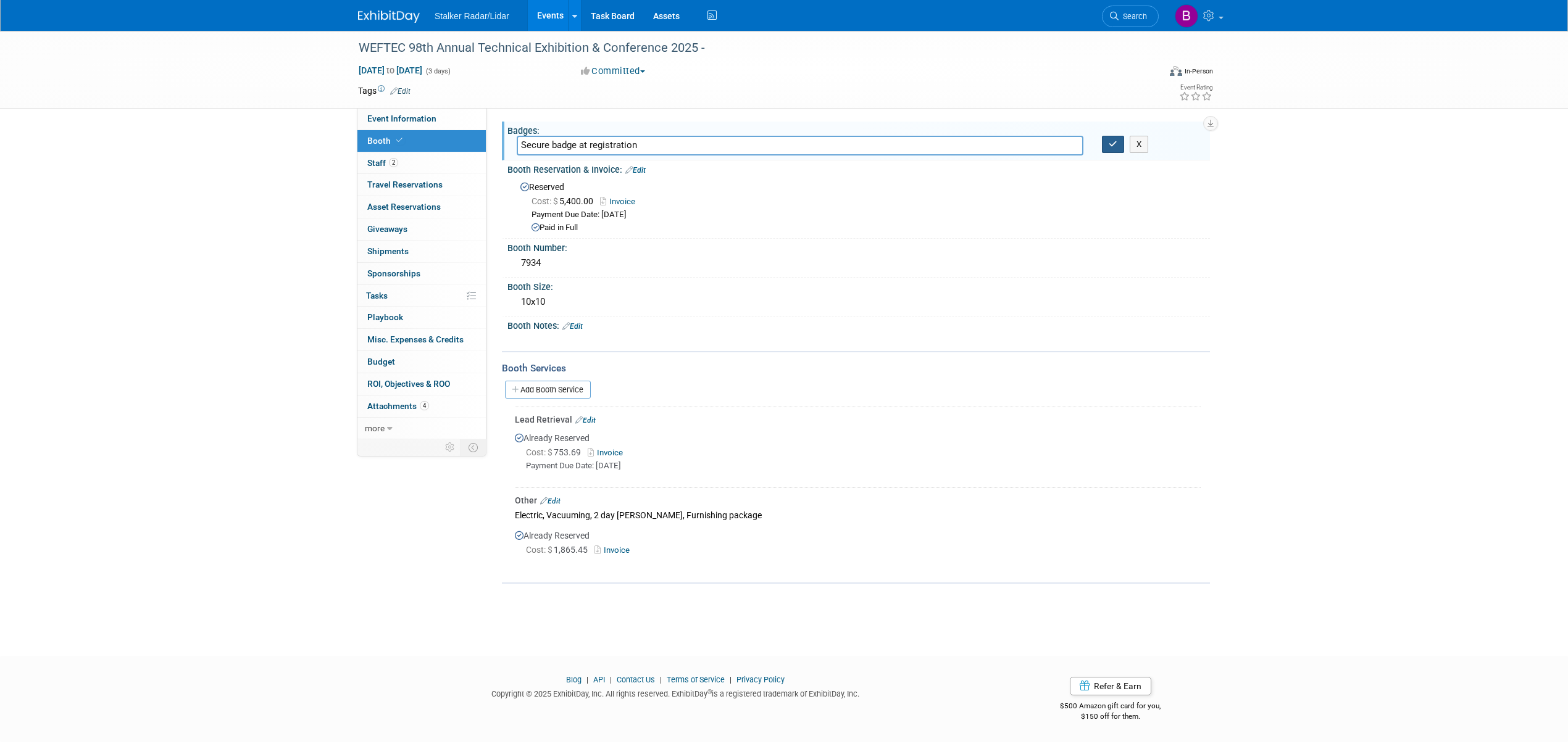
type input "Secure badge at registration"
click at [1108, 149] on button "button" at bounding box center [1113, 144] width 22 height 17
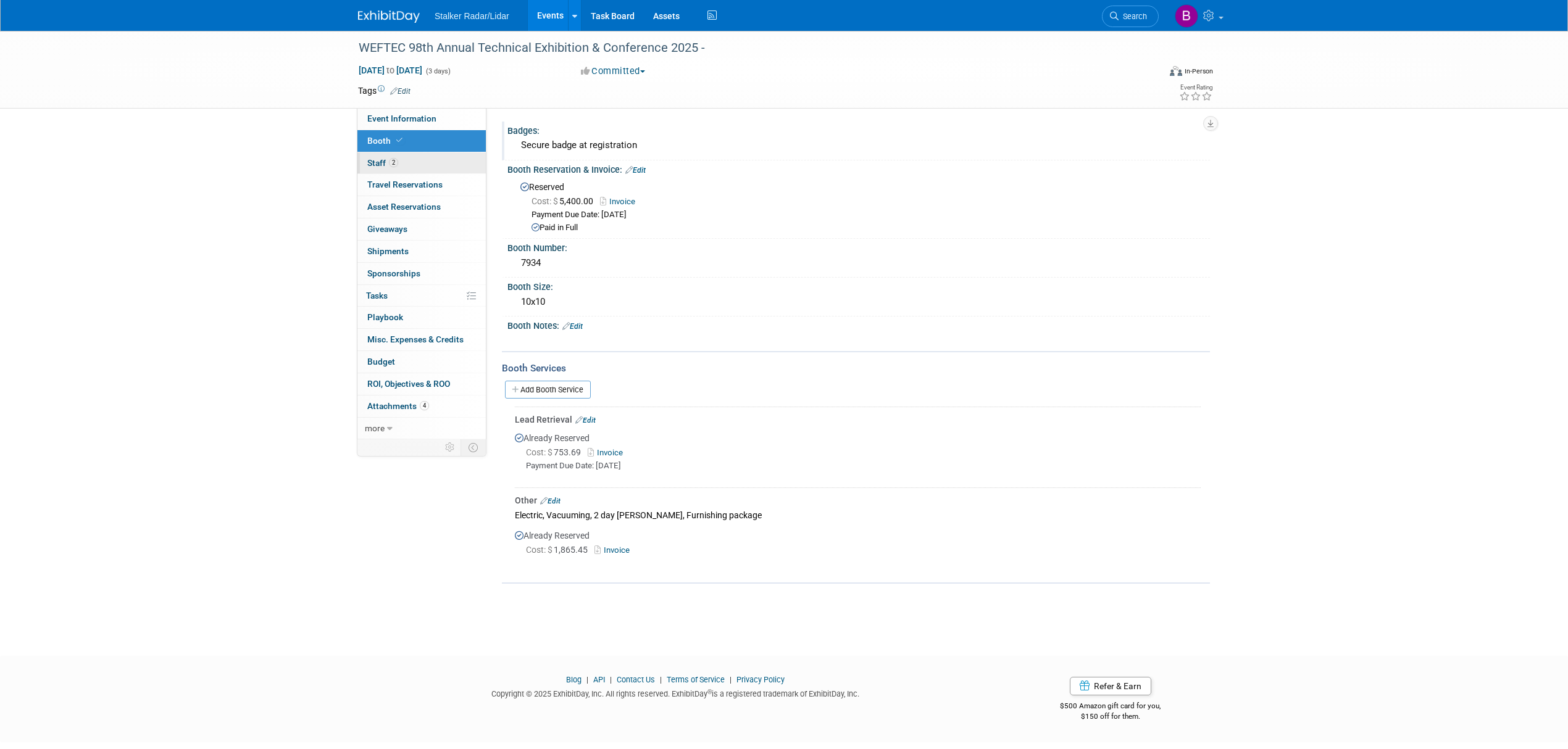
click at [397, 167] on span "2" at bounding box center [393, 162] width 9 height 9
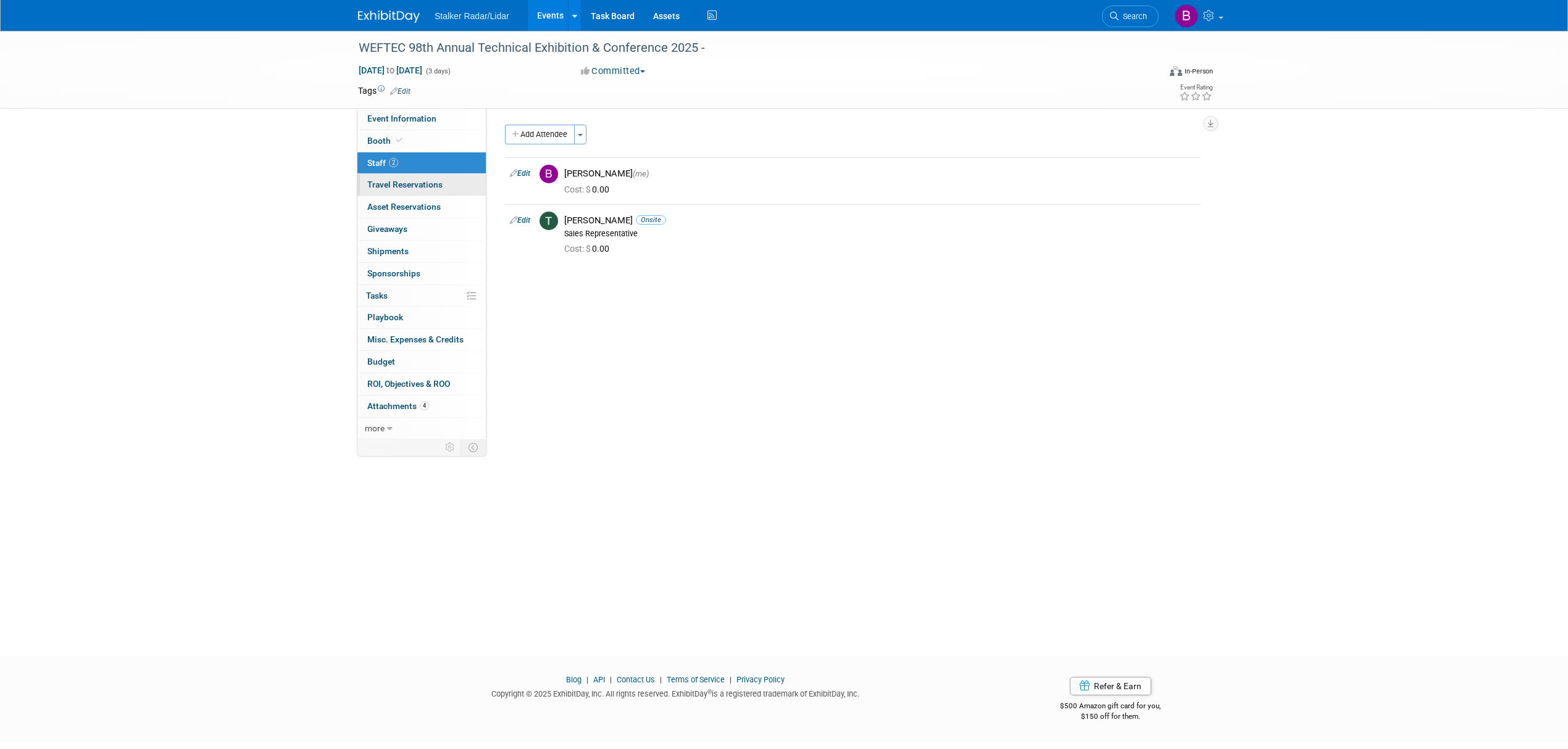
click at [406, 183] on span "Travel Reservations 0" at bounding box center [405, 185] width 76 height 10
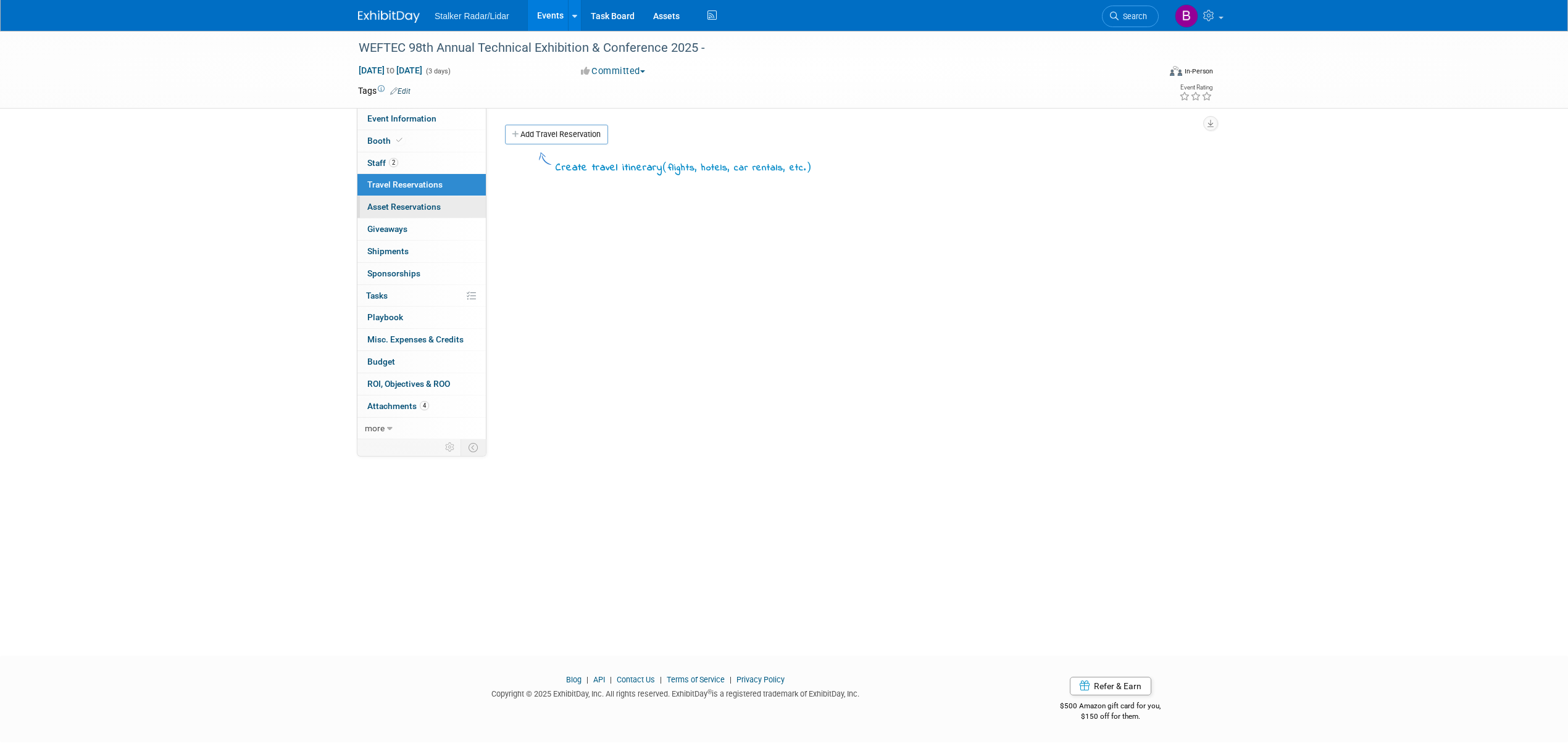
click at [410, 207] on span "Asset Reservations 0" at bounding box center [404, 207] width 73 height 10
click at [411, 230] on link "0 Giveaways 0" at bounding box center [422, 229] width 128 height 22
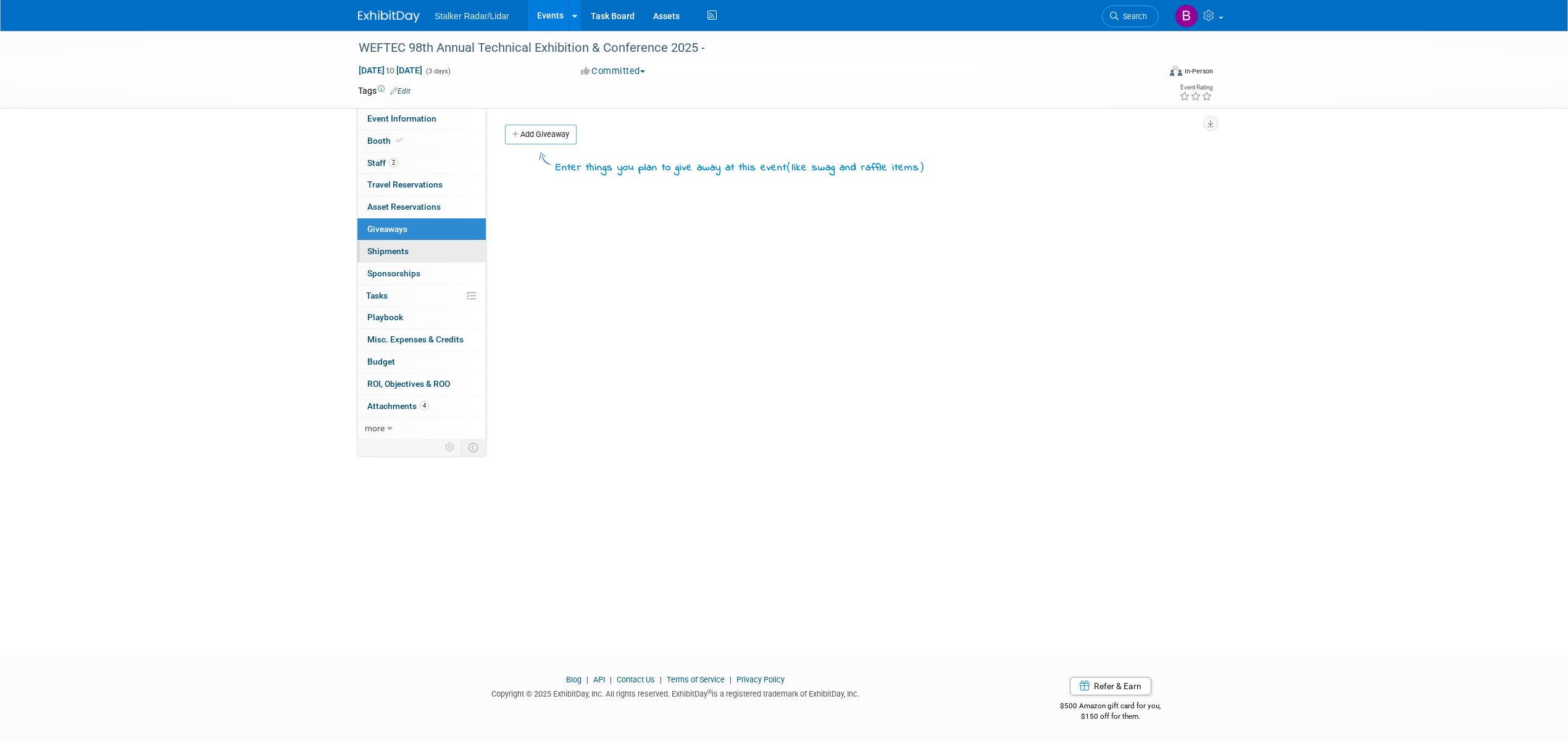
click at [411, 250] on link "0 Shipments 0" at bounding box center [422, 251] width 128 height 22
click at [410, 274] on span "Sponsorships 0" at bounding box center [394, 273] width 53 height 10
click at [423, 120] on span "Event Information" at bounding box center [402, 119] width 69 height 10
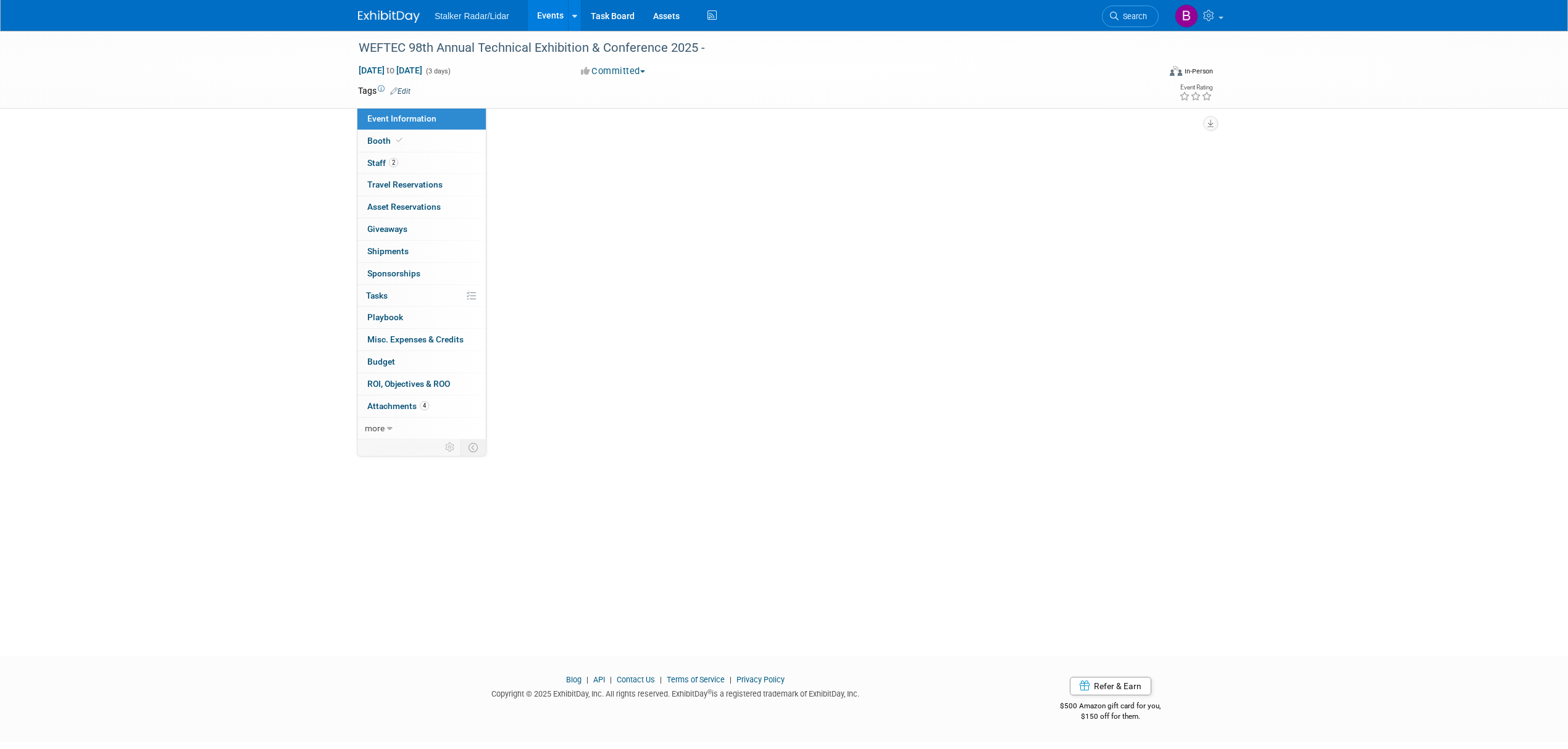
select select "National"
select select "Stalker Sensors"
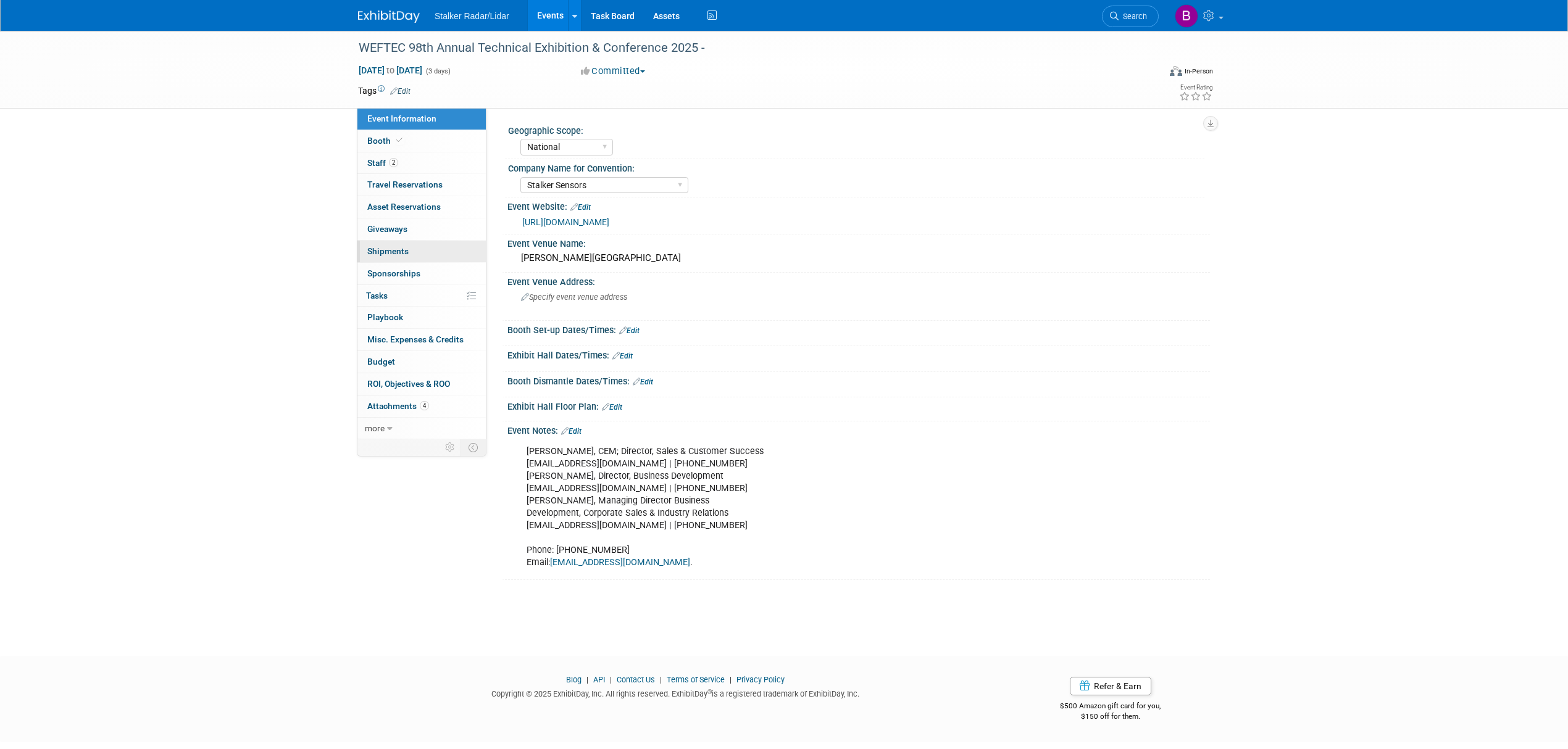
click at [421, 258] on link "0 Shipments 0" at bounding box center [422, 251] width 128 height 22
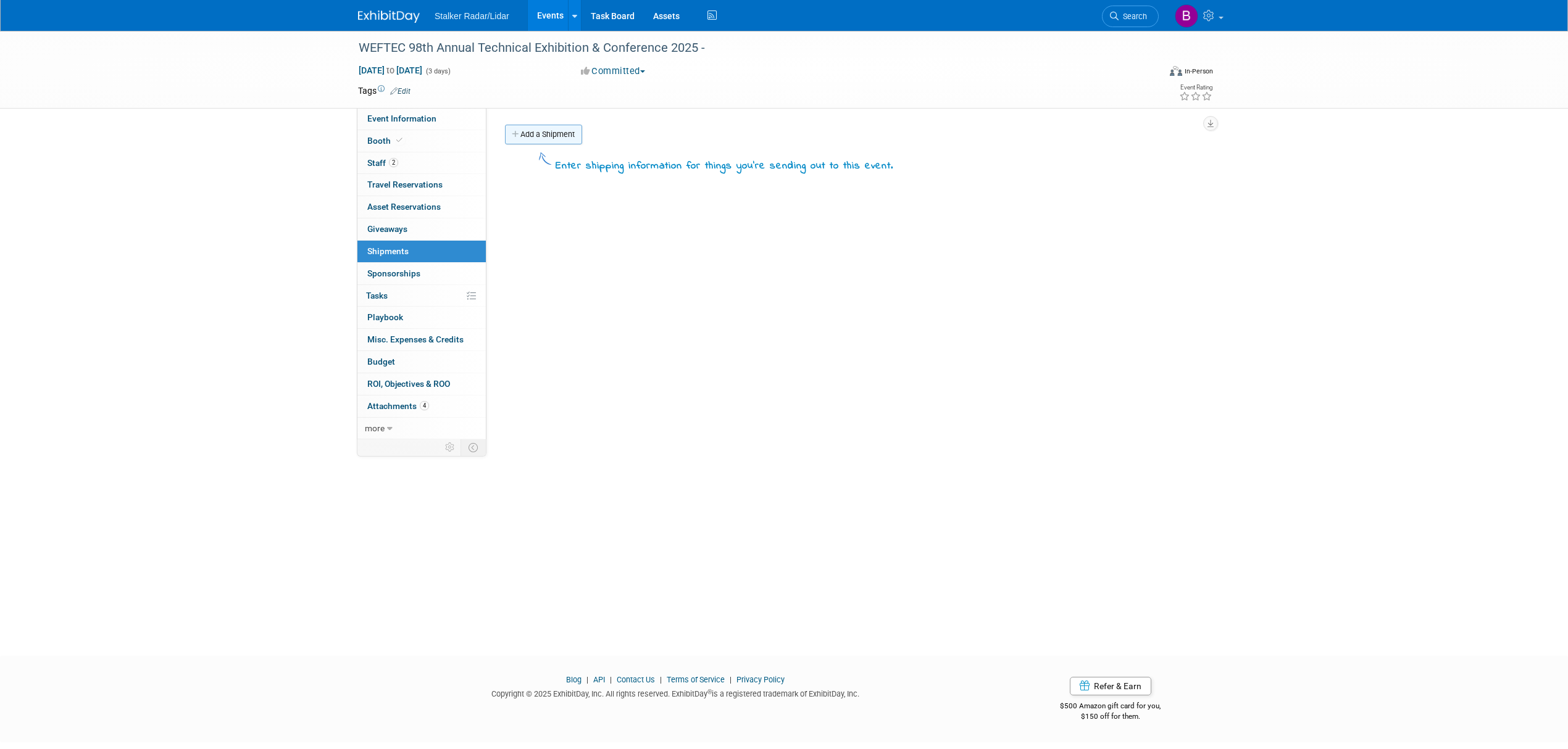
click at [556, 138] on link "Add a Shipment" at bounding box center [543, 135] width 77 height 20
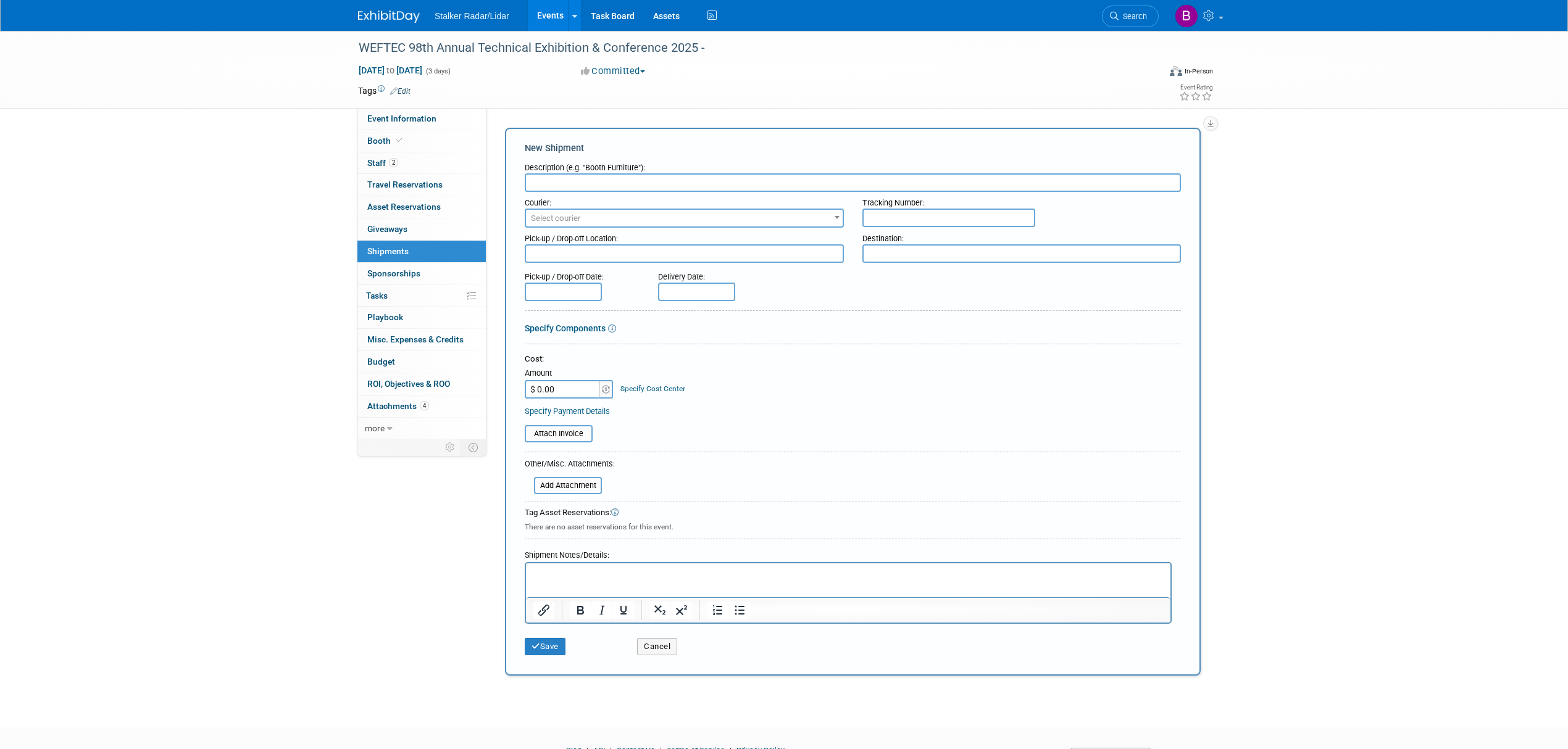
click at [568, 569] on p "Rich Text Area. Press ALT-0 for help." at bounding box center [848, 574] width 631 height 12
click at [533, 569] on body "﻿FreemanOnline Events and Exhibit Solutions" at bounding box center [848, 587] width 631 height 37
click at [878, 580] on p "Rich Text Area. Press ALT-0 for help." at bounding box center [848, 586] width 631 height 12
click at [551, 576] on p "Rich Text Area. Press ALT-0 for help." at bounding box center [848, 574] width 631 height 12
click at [534, 654] on button "Save" at bounding box center [545, 653] width 41 height 17
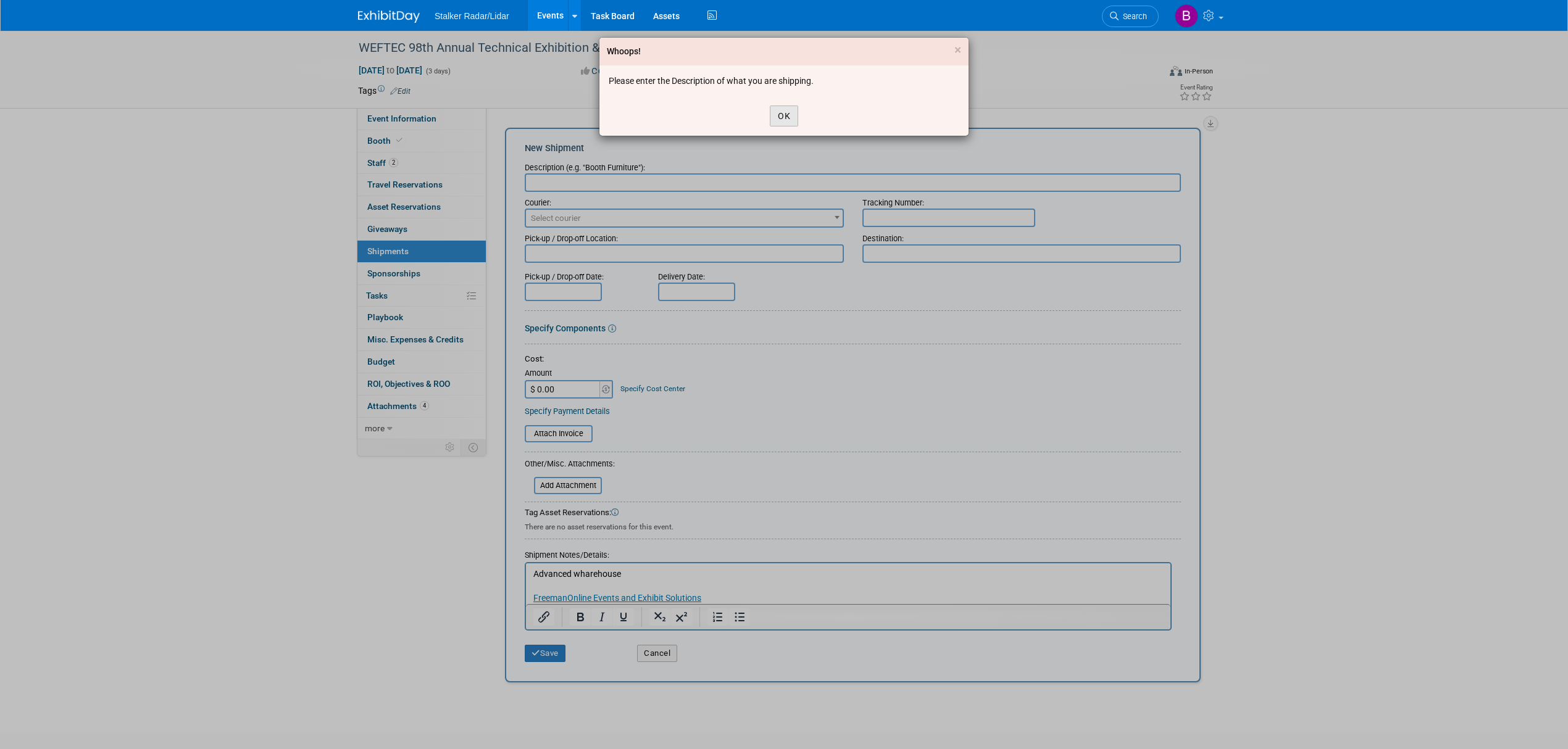
click at [783, 119] on button "OK" at bounding box center [784, 116] width 28 height 21
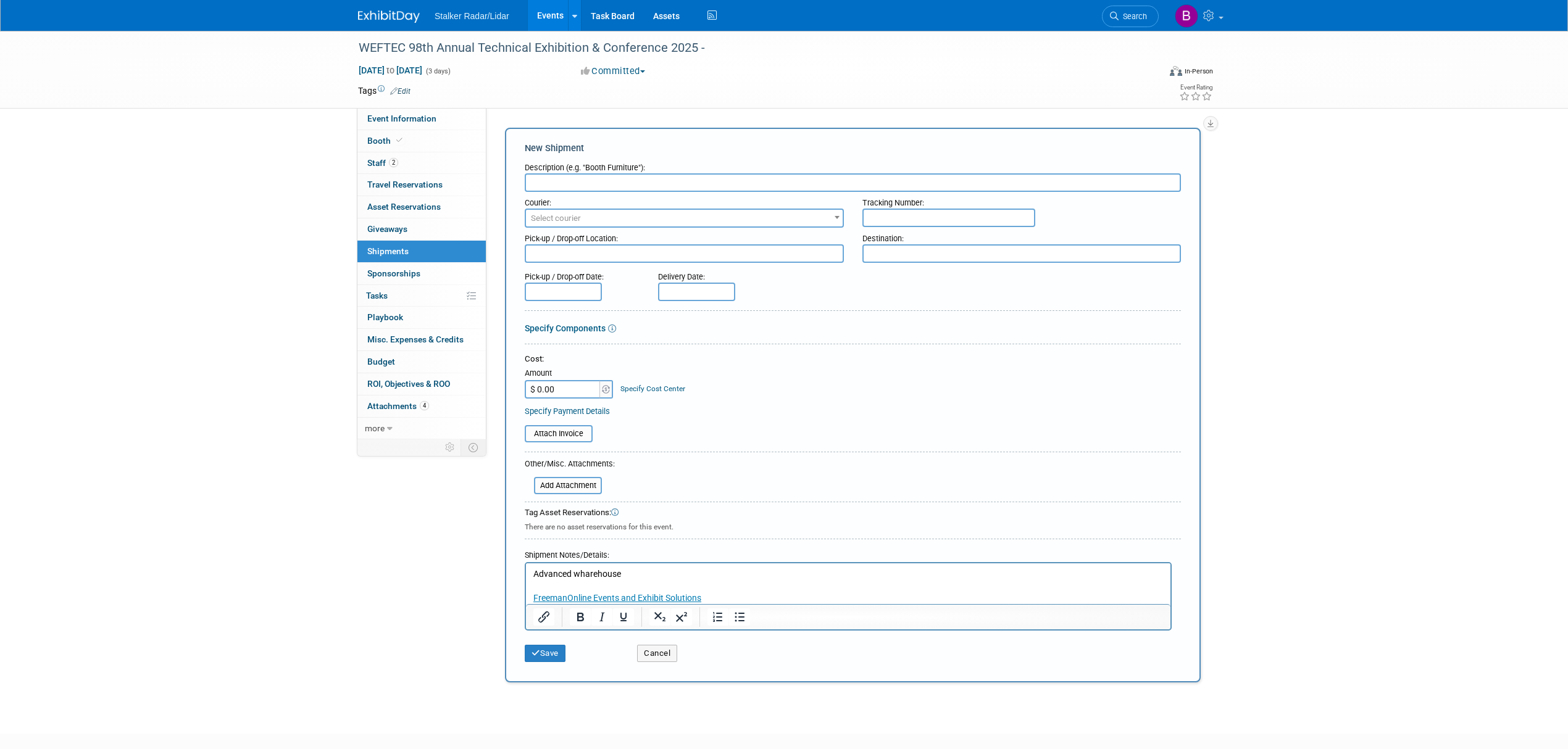
click at [586, 181] on input "text" at bounding box center [853, 183] width 656 height 18
type input "Booth"
click at [556, 648] on button "Save" at bounding box center [545, 653] width 41 height 17
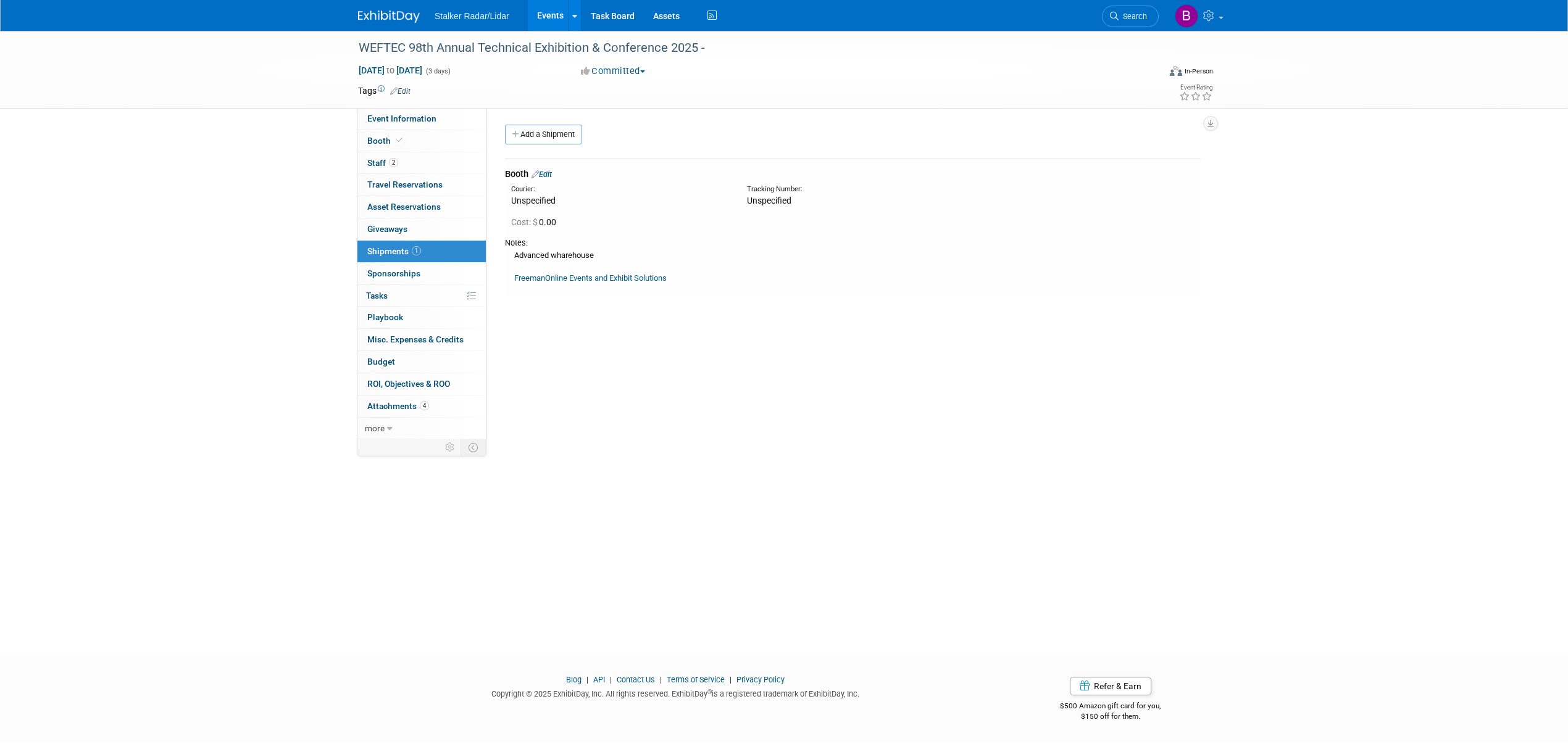
click at [603, 258] on div "Advanced wharehouse FreemanOnline Events and Exhibit Solutions" at bounding box center [853, 266] width 695 height 36
click at [586, 258] on div "Advanced wharehouse FreemanOnline Events and Exhibit Solutions" at bounding box center [853, 266] width 695 height 36
click at [597, 257] on div "Advanced wharehouse FreemanOnline Events and Exhibit Solutions" at bounding box center [853, 266] width 695 height 36
click at [550, 173] on link "Edit" at bounding box center [542, 174] width 20 height 9
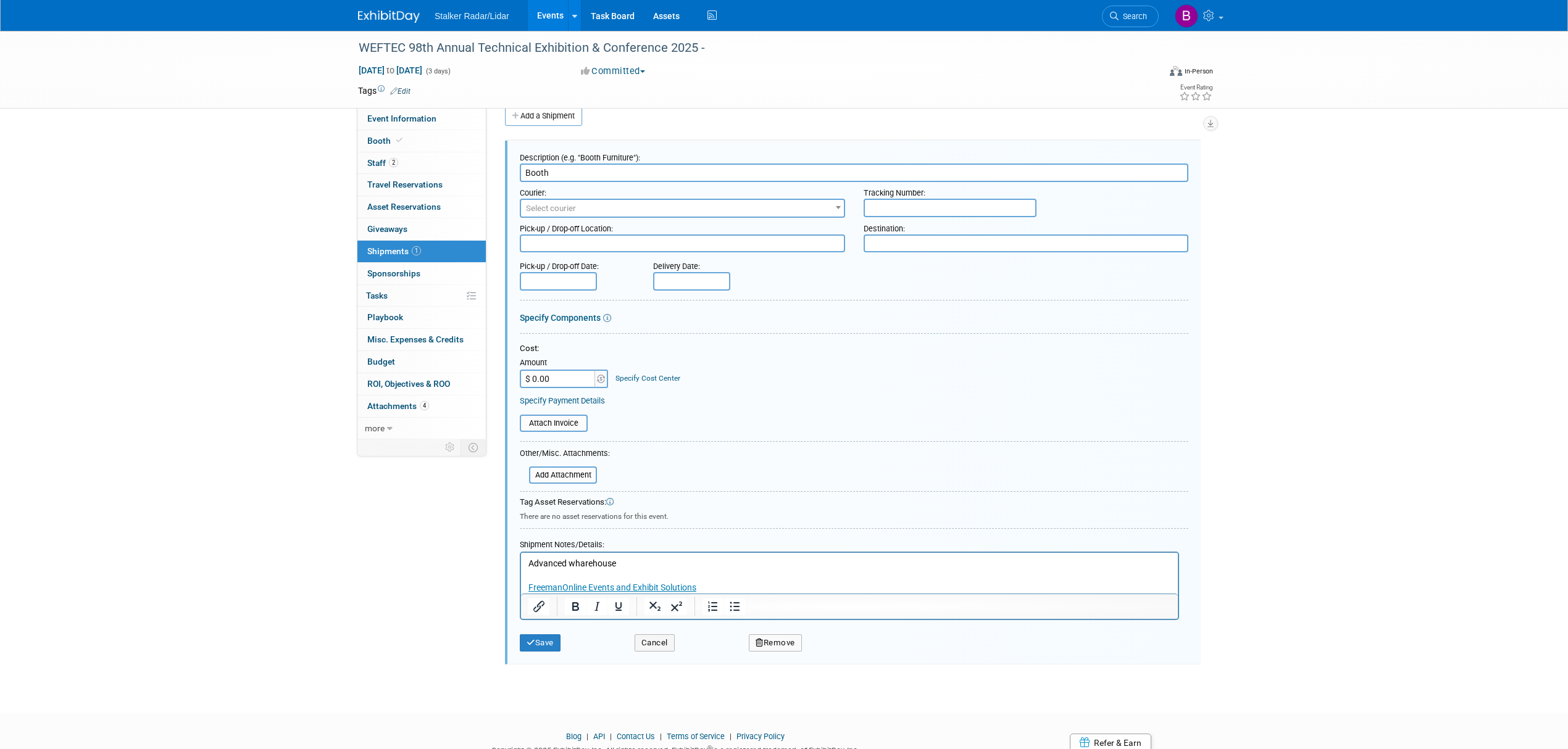
click at [627, 564] on p "Advanced wharehouse FreemanOnline Events and Exhibit Solutions" at bounding box center [849, 575] width 643 height 37
click at [540, 642] on button "Save" at bounding box center [540, 643] width 41 height 17
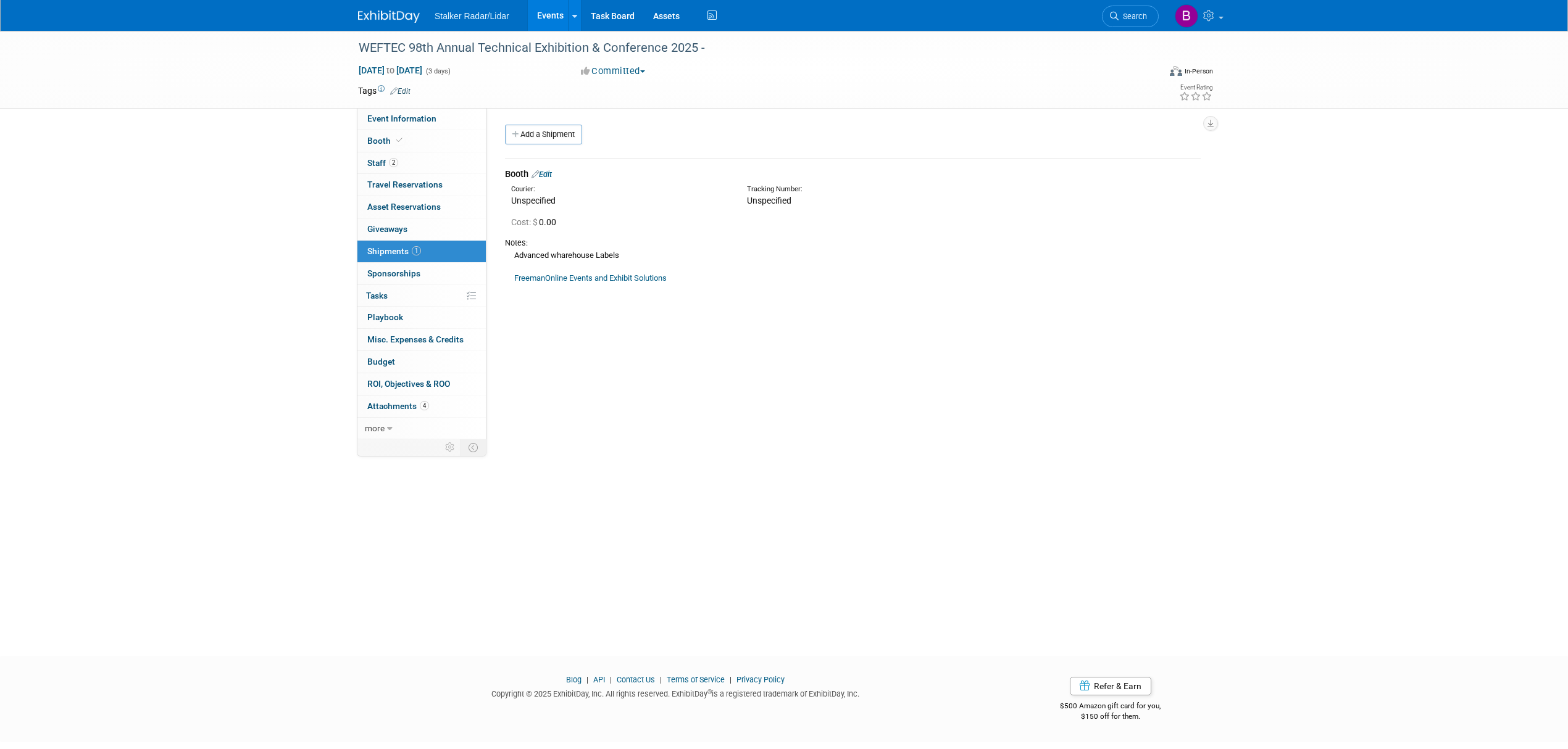
click at [552, 175] on link "Edit" at bounding box center [542, 174] width 20 height 9
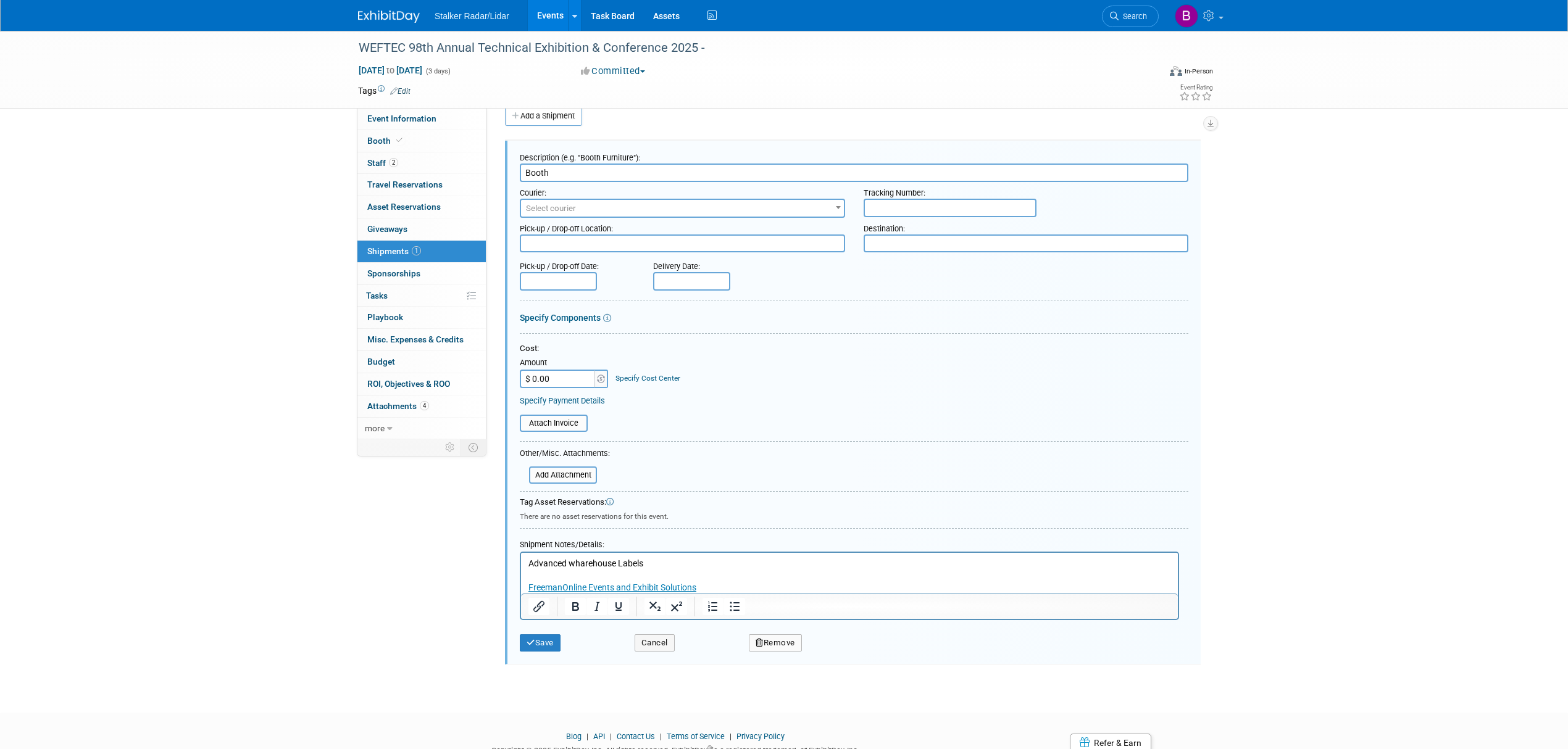
click at [654, 565] on p "Advanced wharehouse Labels FreemanOnline Events and Exhibit Solutions" at bounding box center [849, 575] width 643 height 37
click at [528, 634] on button "Save" at bounding box center [540, 643] width 41 height 17
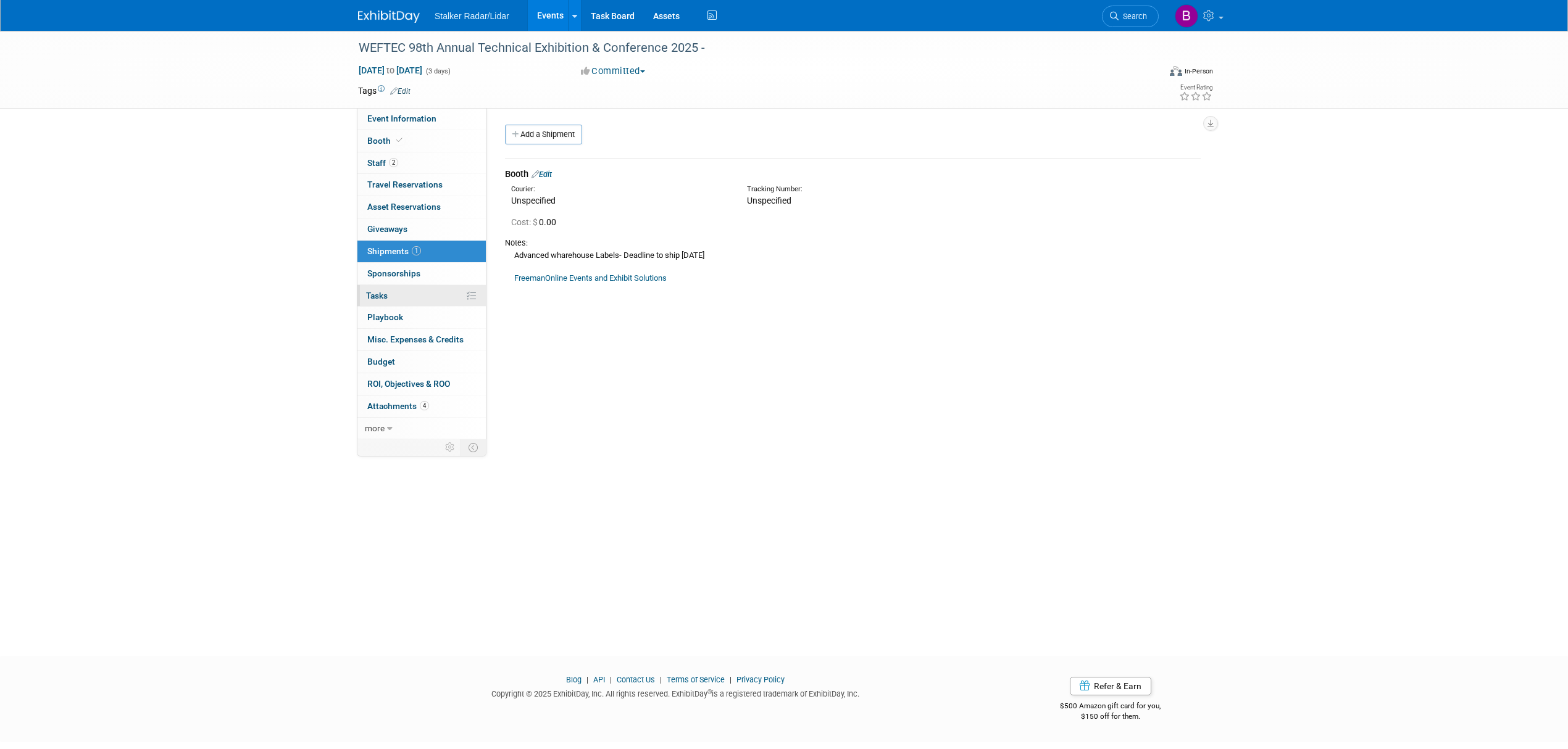
click at [416, 298] on link "0% Tasks 0%" at bounding box center [422, 296] width 128 height 22
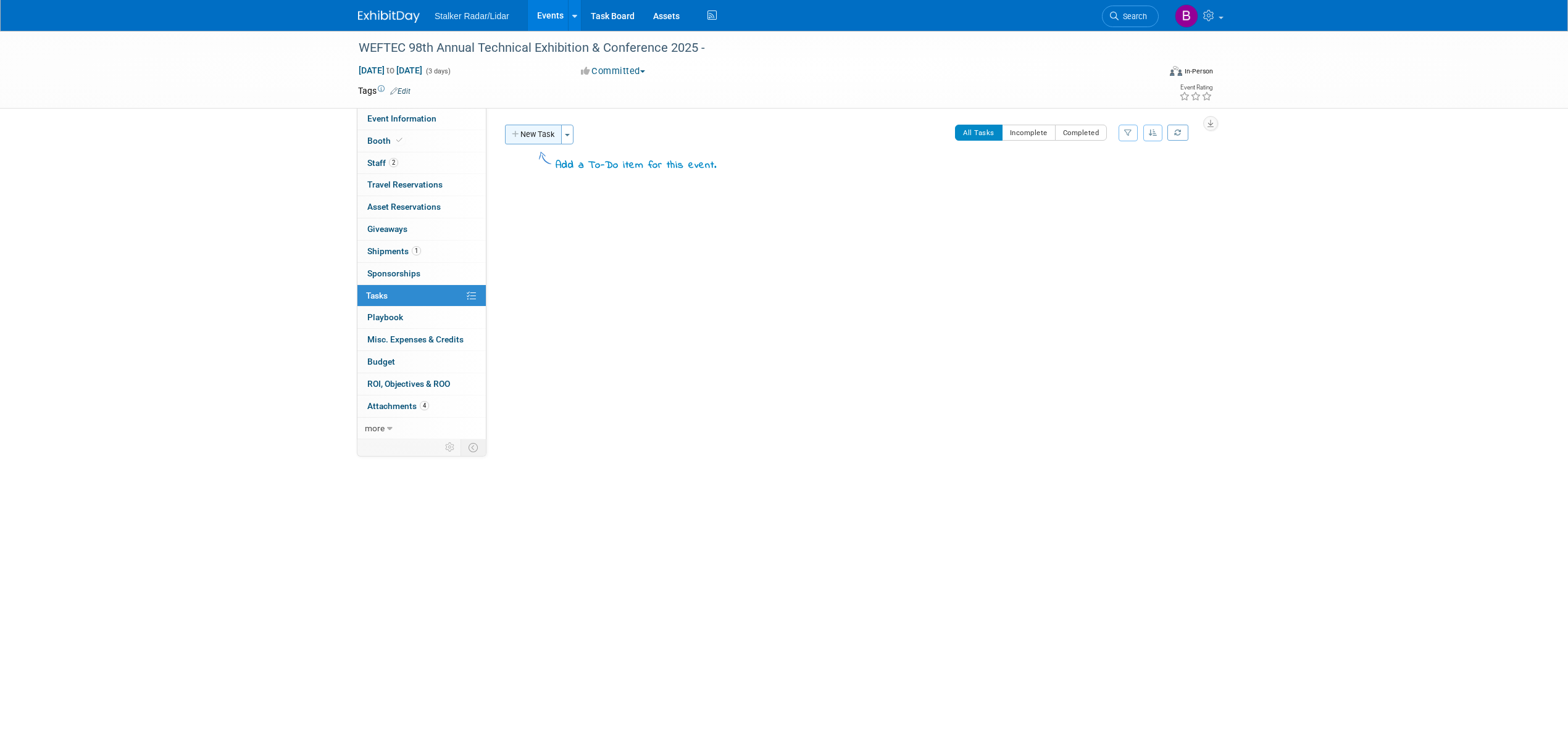
click at [535, 133] on button "New Task" at bounding box center [533, 135] width 57 height 20
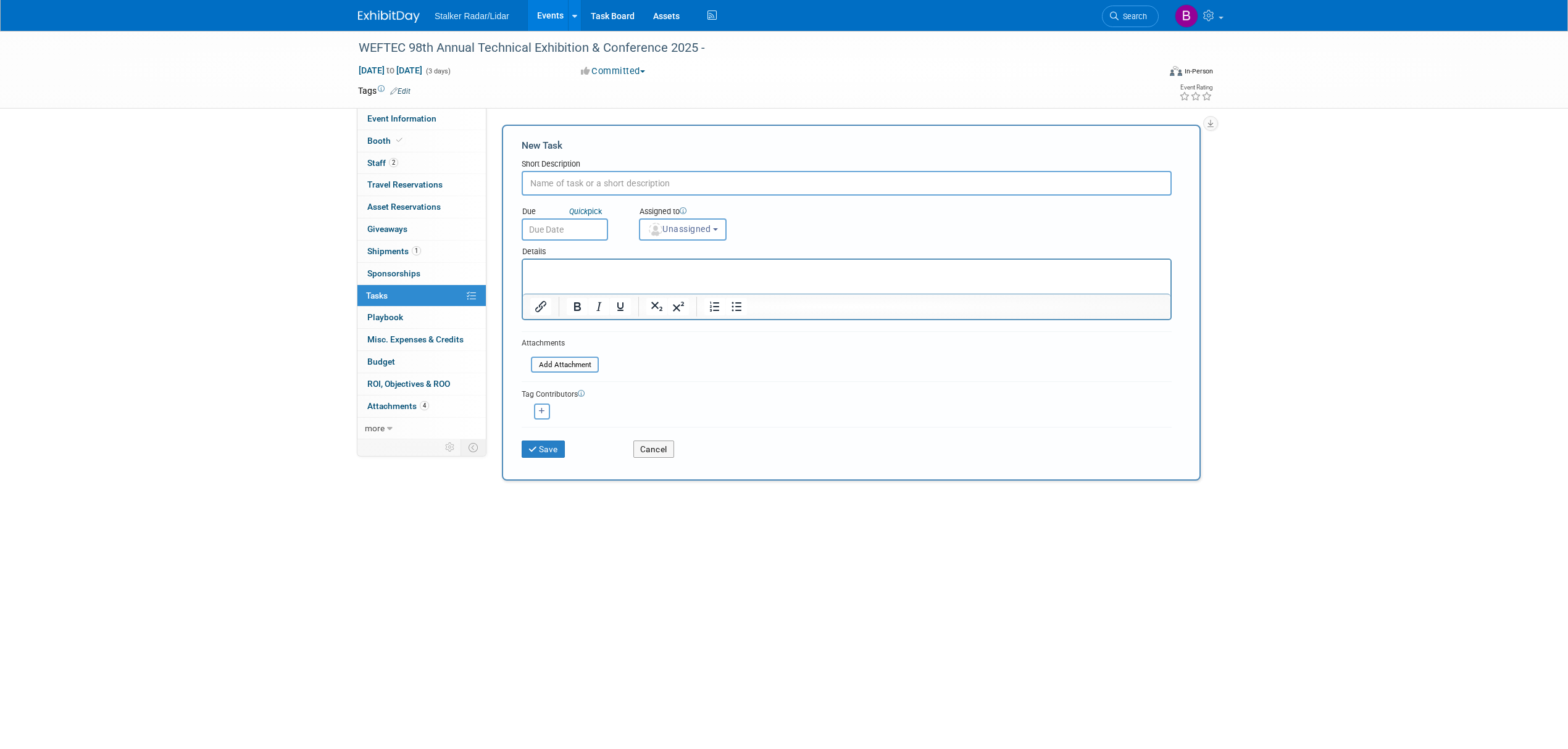
click at [561, 186] on input "text" at bounding box center [847, 184] width 650 height 25
type input "Ship assets to advance warehouse"
click at [561, 229] on input "text" at bounding box center [565, 229] width 87 height 22
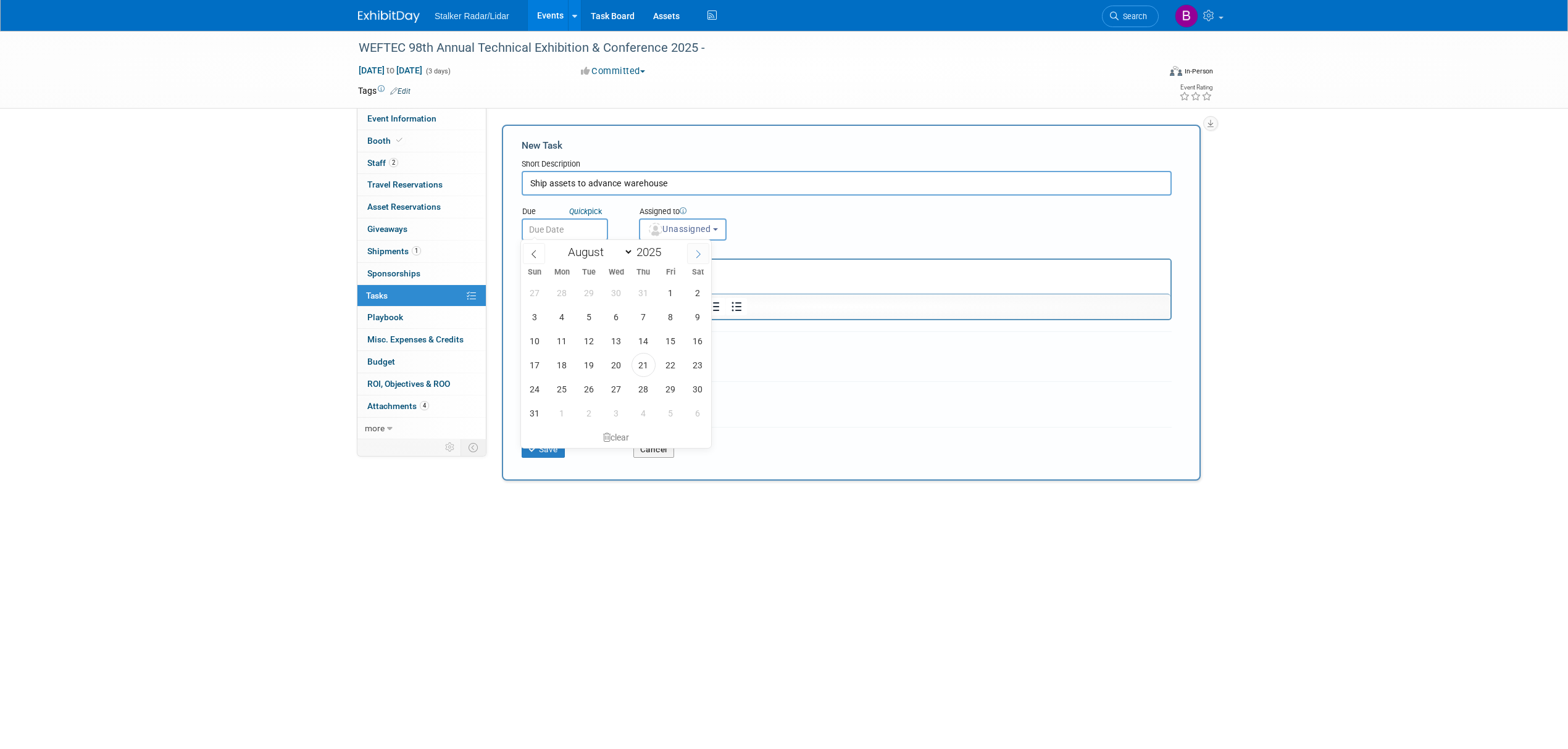
click at [694, 253] on icon at bounding box center [698, 254] width 8 height 8
select select "8"
click at [610, 322] on span "10" at bounding box center [616, 317] width 24 height 24
type input "Sep 10, 2025"
click at [690, 229] on span "Unassigned" at bounding box center [680, 229] width 63 height 10
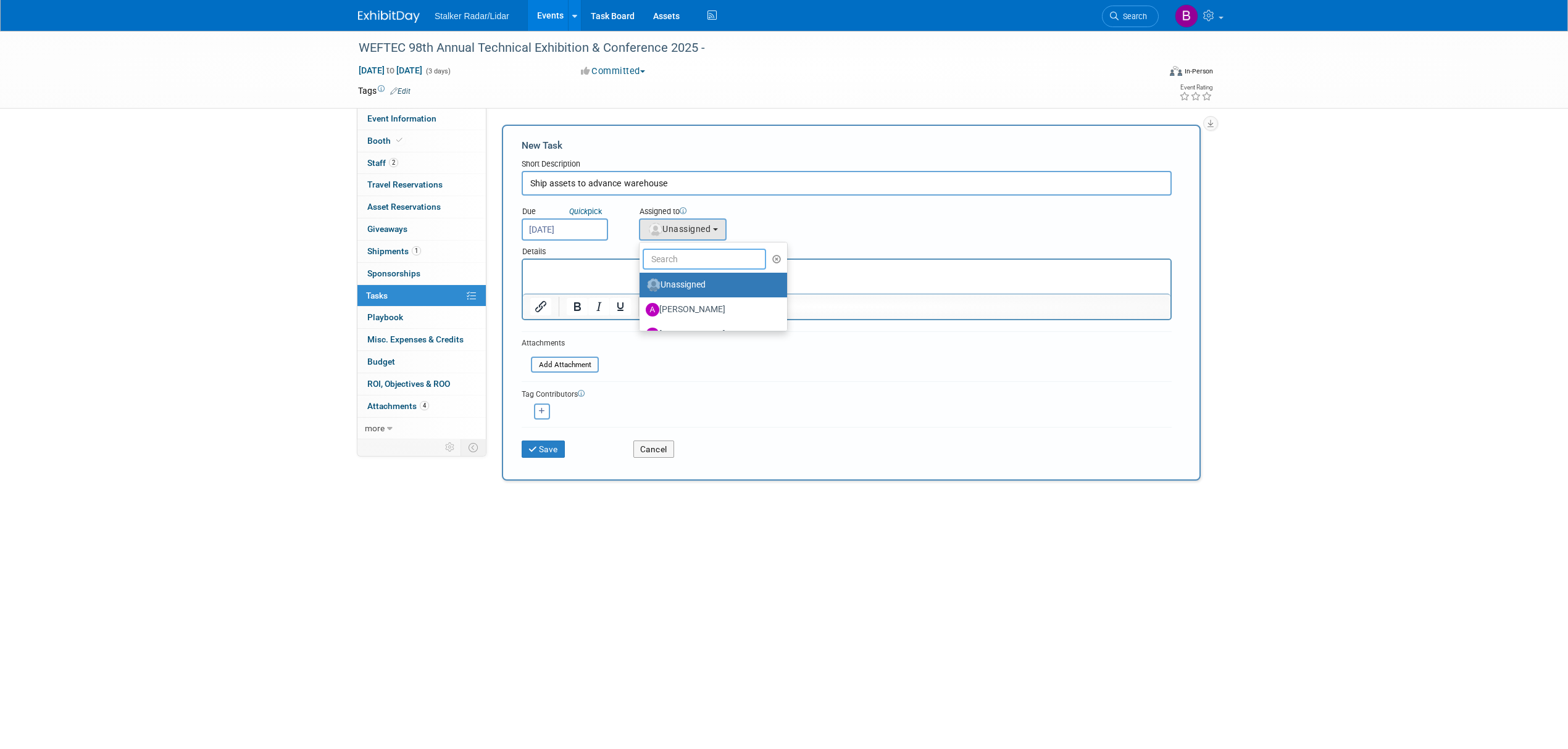
click at [678, 257] on input "text" at bounding box center [705, 259] width 123 height 21
type input "bro"
click at [688, 287] on label "Brooke Journet (me)" at bounding box center [710, 285] width 129 height 20
click at [641, 287] on input "Brooke Journet (me)" at bounding box center [638, 283] width 8 height 8
select select "71d757ca-0bec-4651-beaa-5759fec44953"
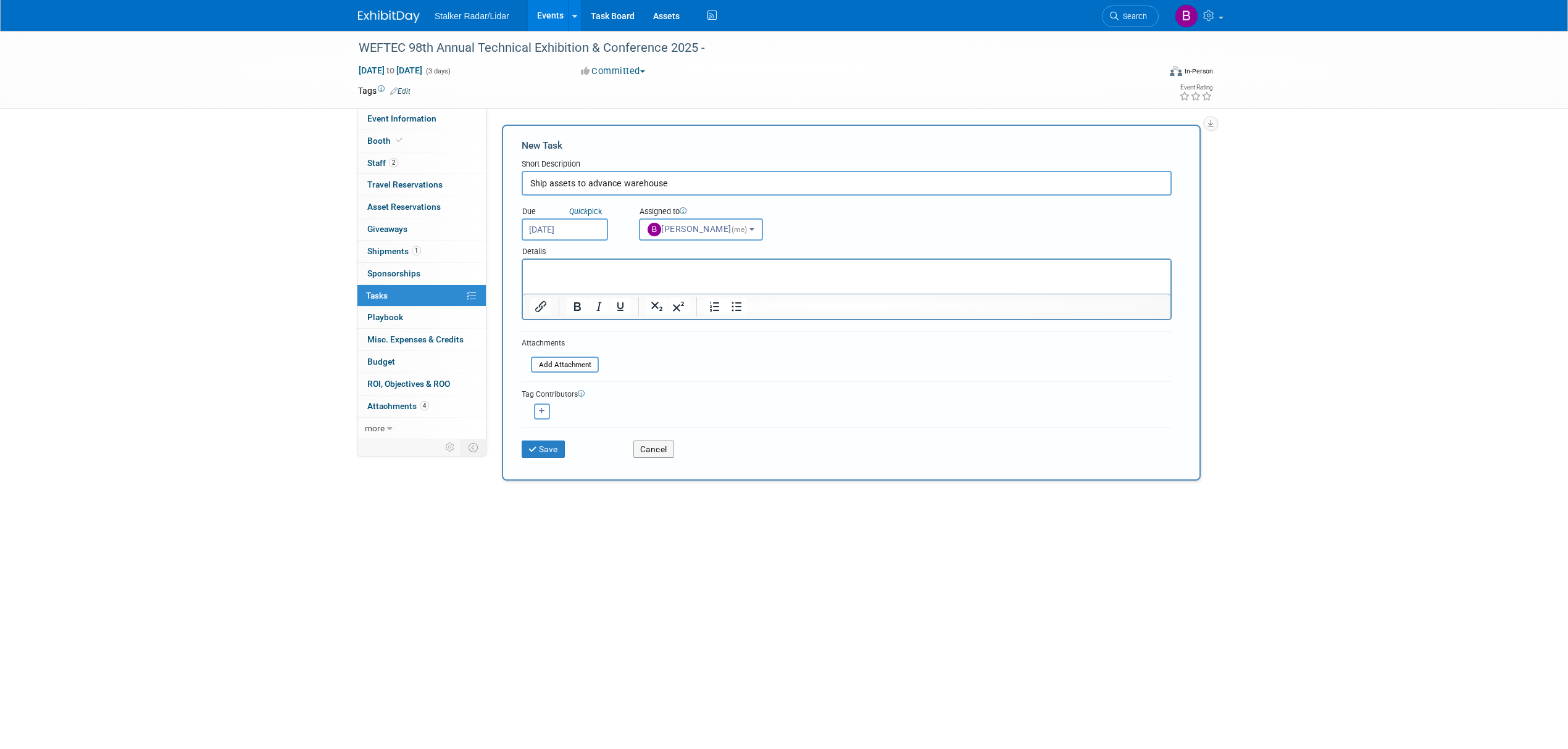
click at [559, 269] on p "Rich Text Area. Press ALT-0 for help." at bounding box center [848, 270] width 634 height 12
click at [558, 444] on button "Save" at bounding box center [543, 449] width 43 height 17
